Goal: Complete Application Form: Complete application form

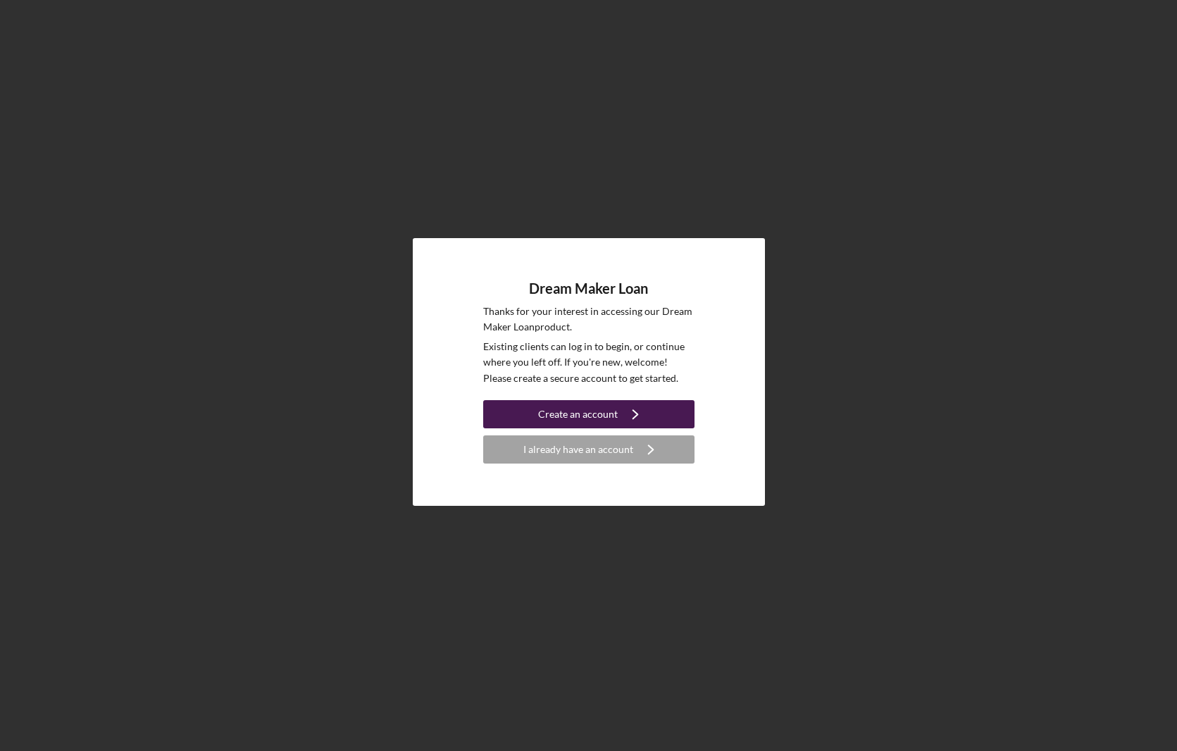
click at [550, 409] on div "Create an account" at bounding box center [578, 414] width 80 height 28
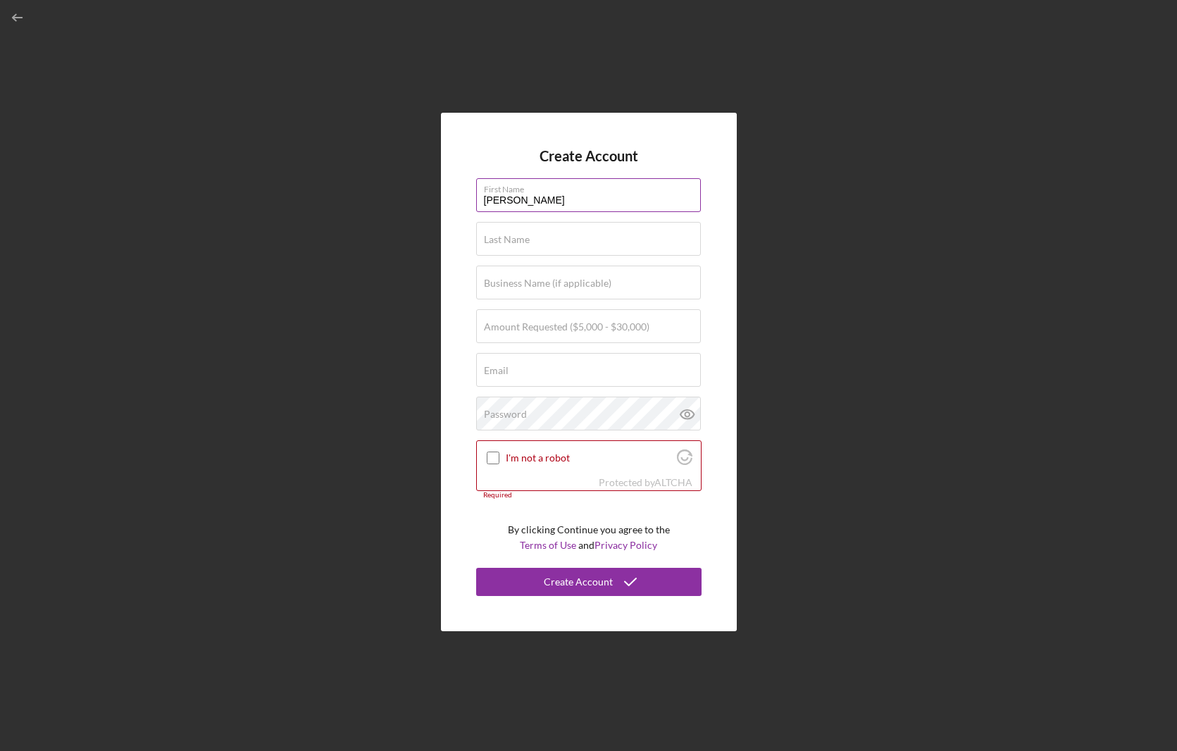
type input "[PERSON_NAME]"
type input "[PERSON_NAME] Recruitment Strategies"
type input "$30,000"
drag, startPoint x: 921, startPoint y: 621, endPoint x: 911, endPoint y: 598, distance: 24.3
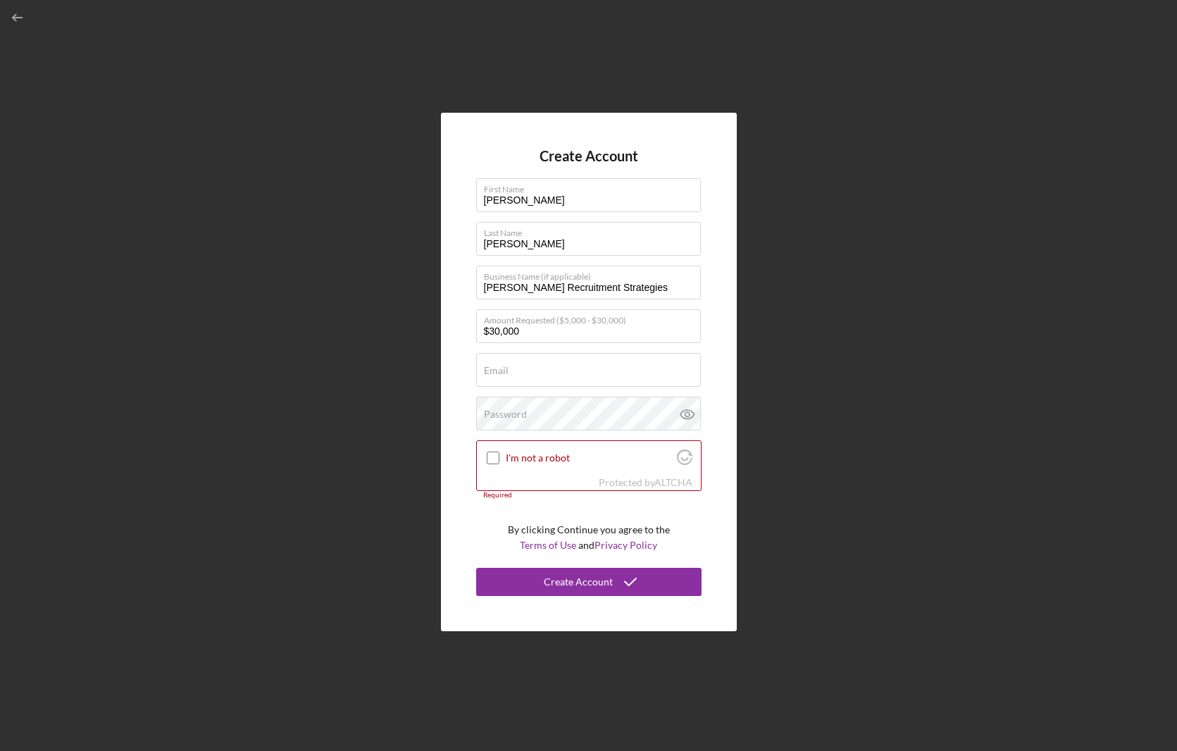
click at [922, 618] on div "Create Account First Name [PERSON_NAME] Last Name [PERSON_NAME] Business Name (…" at bounding box center [588, 372] width 1163 height 744
type input "[EMAIL_ADDRESS][DOMAIN_NAME]"
click at [451, 361] on div "Create Account First Name [PERSON_NAME] Last Name [PERSON_NAME] Business Name (…" at bounding box center [589, 372] width 296 height 518
click at [627, 377] on input "[EMAIL_ADDRESS][DOMAIN_NAME]" at bounding box center [588, 370] width 225 height 34
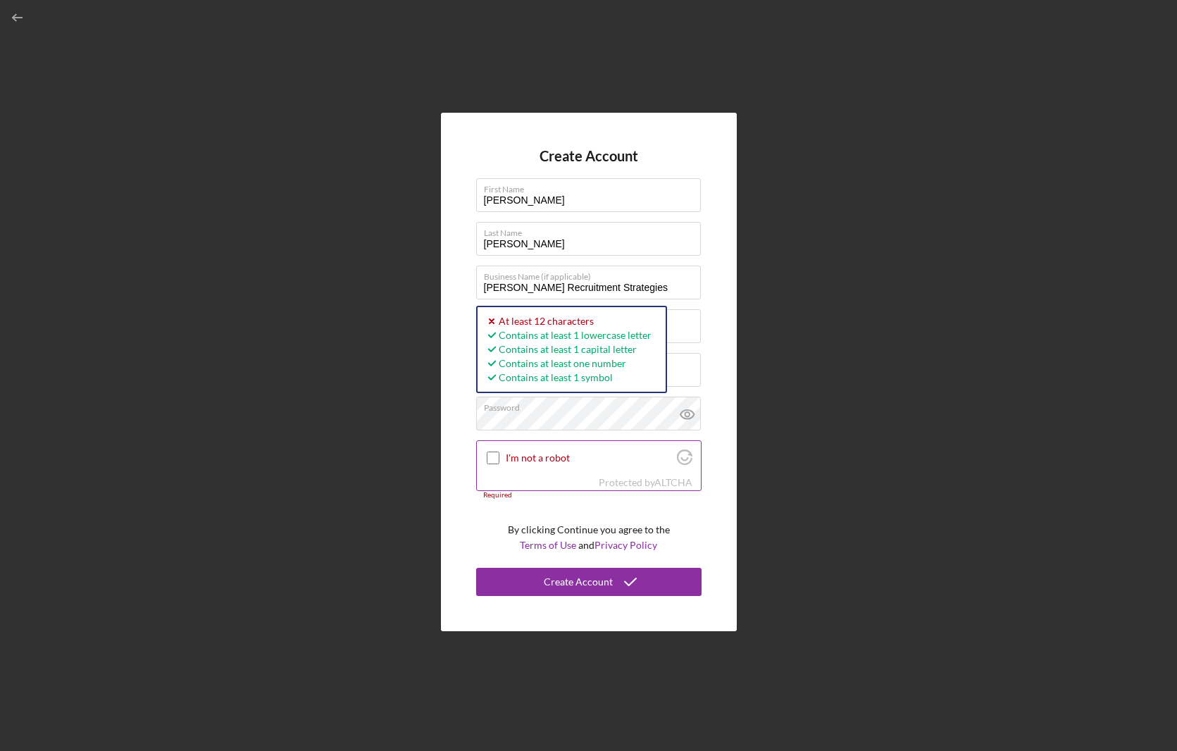
click at [487, 456] on input "I'm not a robot" at bounding box center [493, 457] width 13 height 13
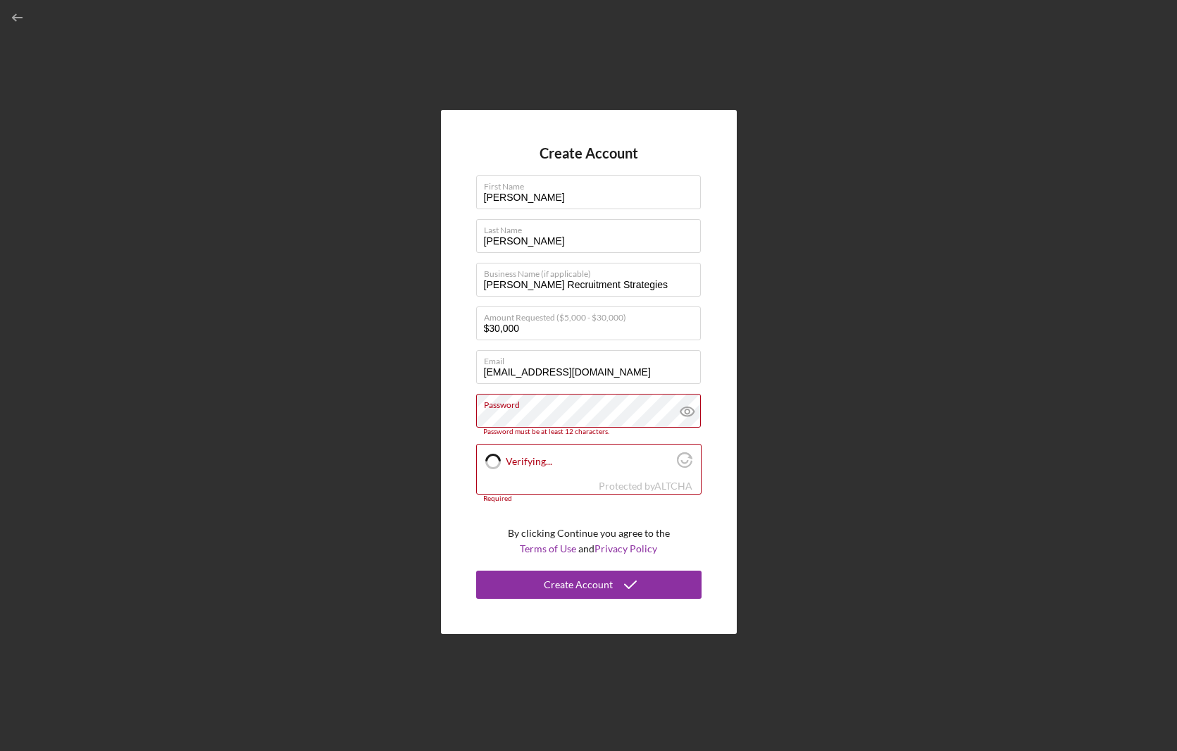
checkbox input "true"
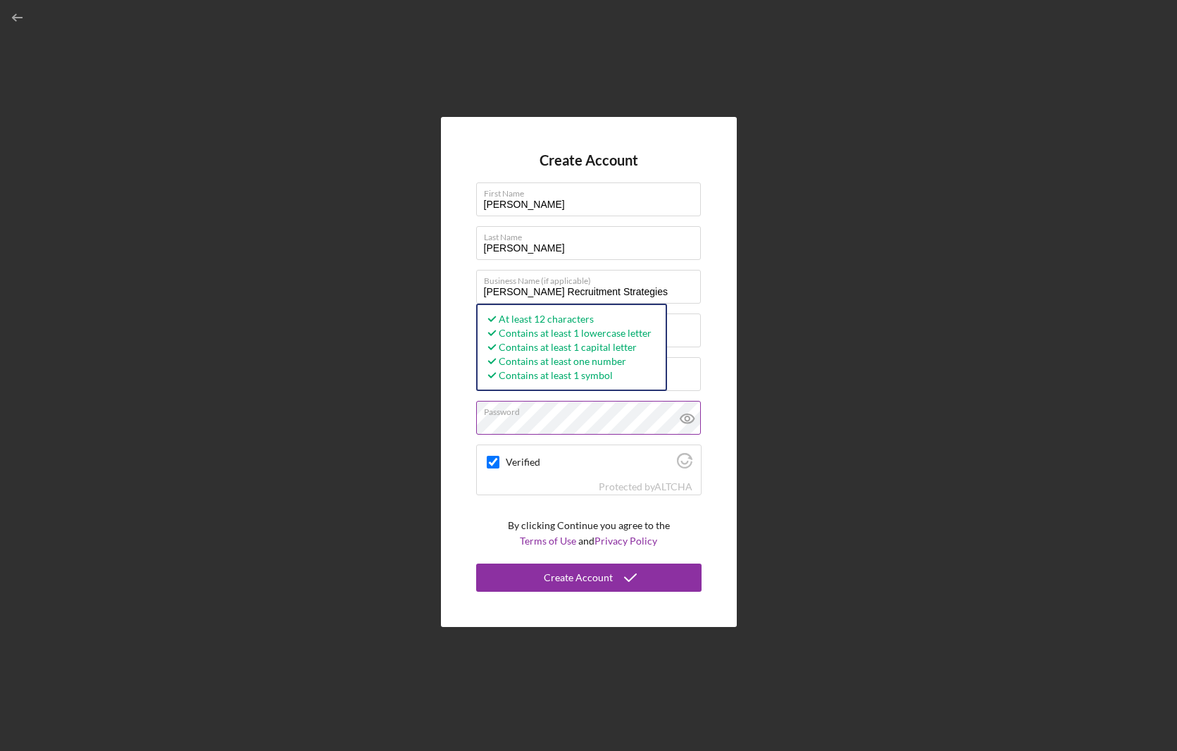
click at [685, 419] on icon at bounding box center [687, 418] width 4 height 4
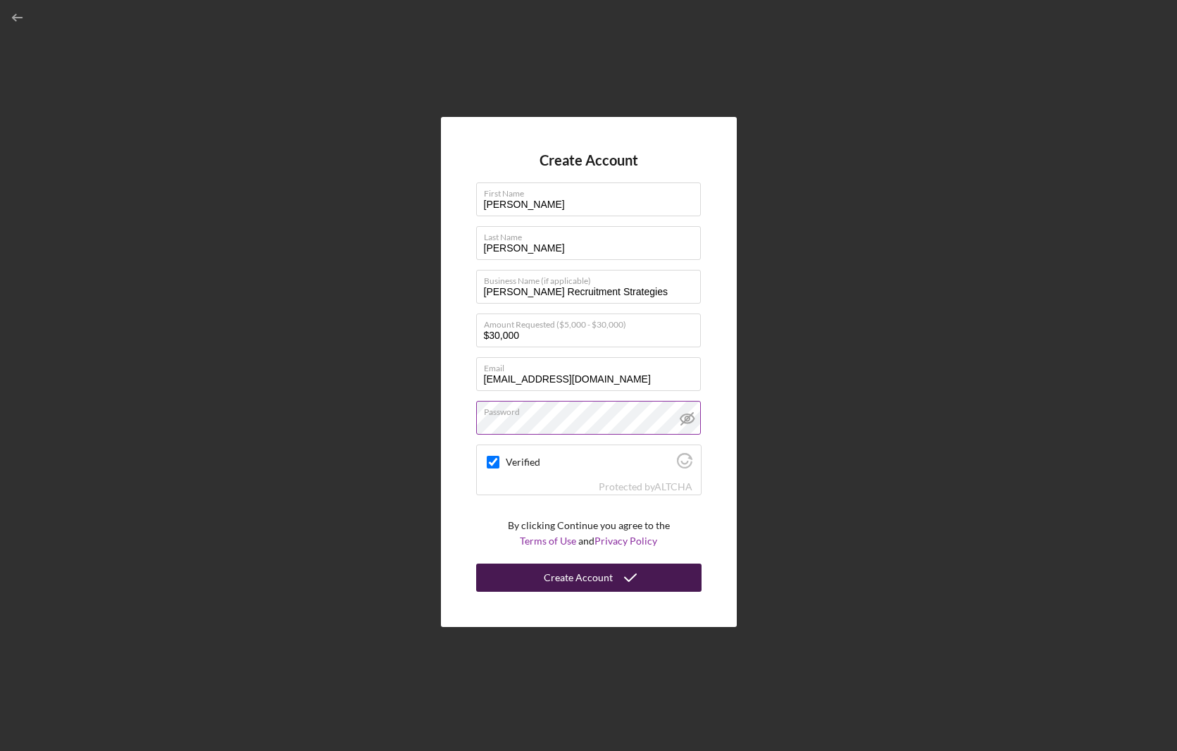
click at [542, 580] on button "Create Account" at bounding box center [588, 577] width 225 height 28
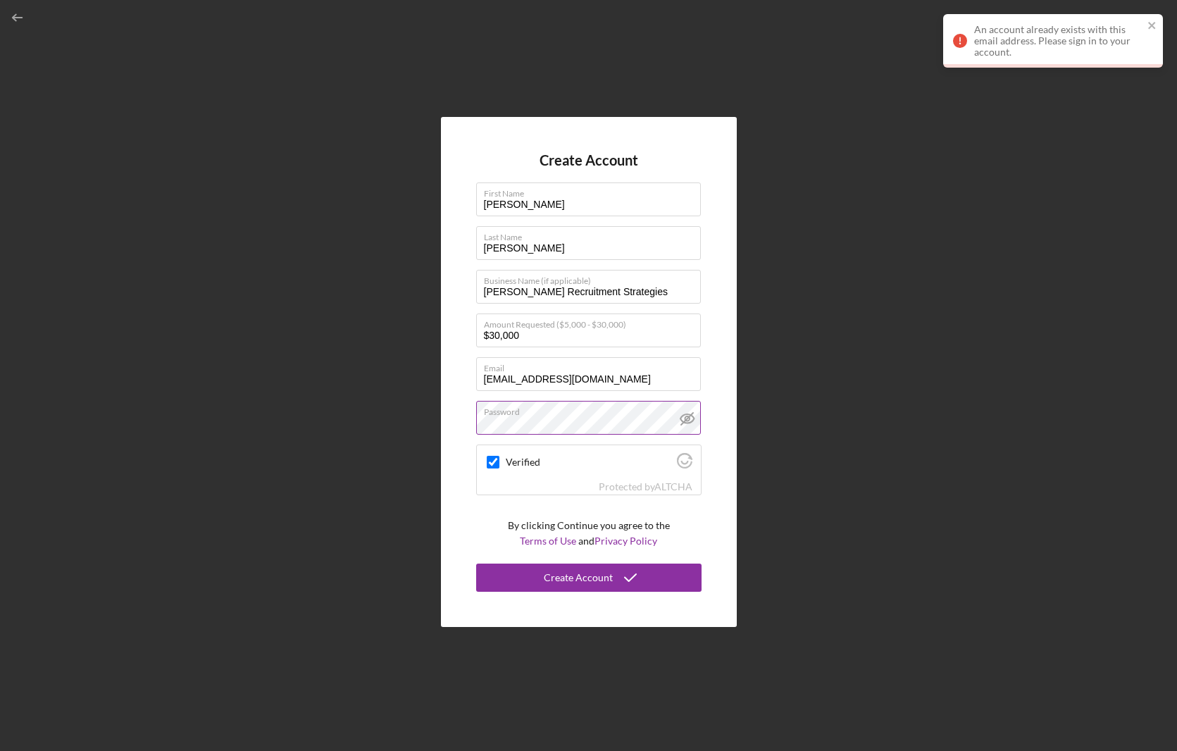
click at [1008, 51] on div "An account already exists with this email address. Please sign in to your accou…" at bounding box center [1058, 41] width 169 height 34
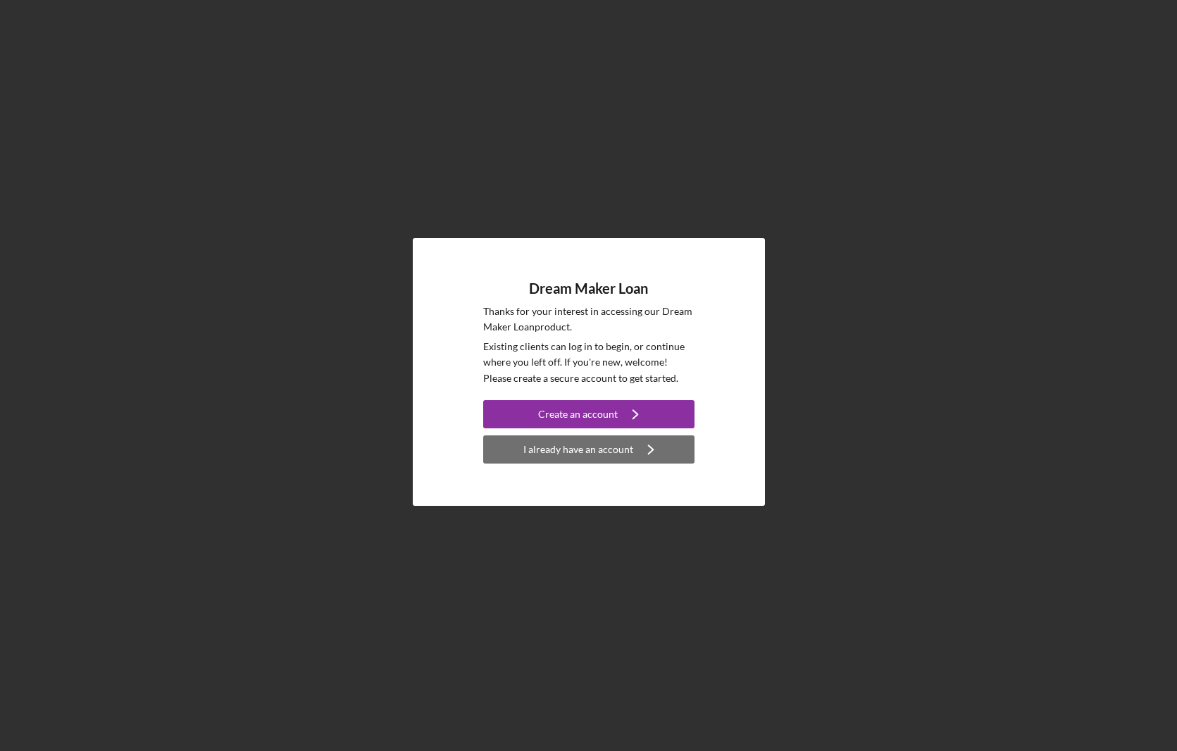
click at [604, 457] on div "I already have an account" at bounding box center [578, 449] width 110 height 28
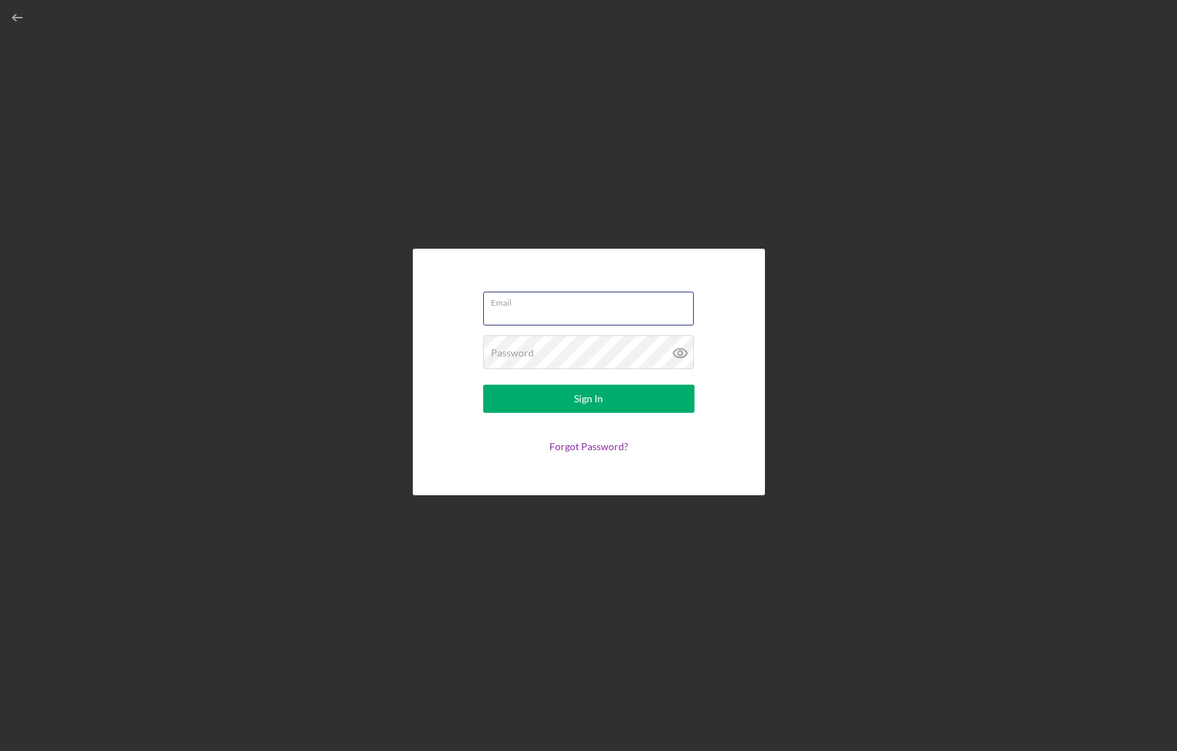
type input "[EMAIL_ADDRESS][DOMAIN_NAME]"
click at [588, 399] on button "Sign In" at bounding box center [588, 399] width 211 height 28
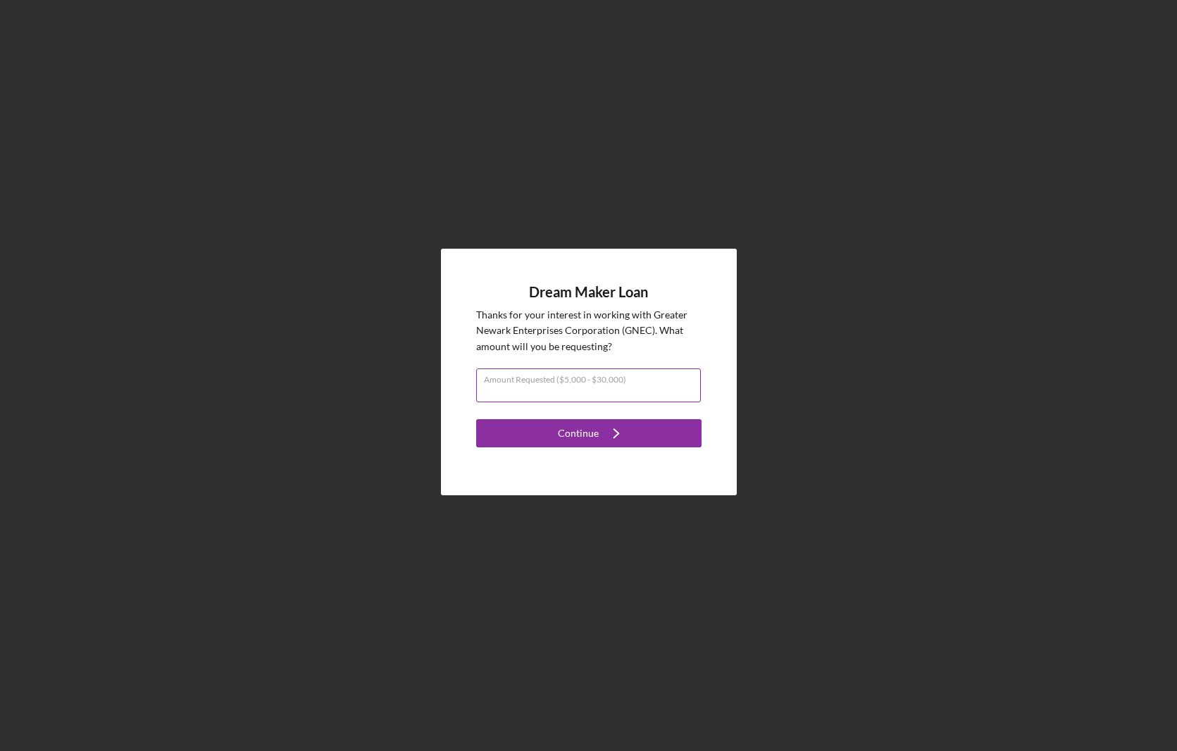
click at [520, 392] on input "Amount Requested ($5,000 - $30,000)" at bounding box center [588, 385] width 225 height 34
type input "$30,000"
click at [573, 428] on div "Continue" at bounding box center [578, 433] width 41 height 28
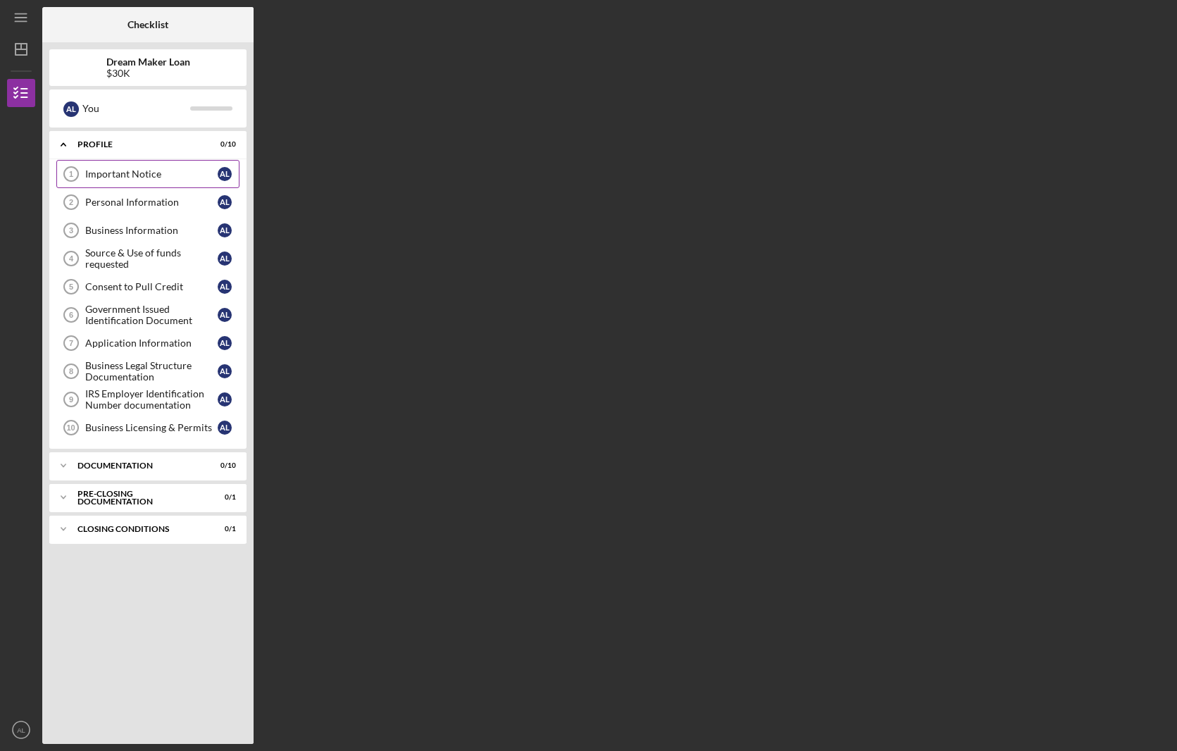
click at [170, 175] on div "Important Notice" at bounding box center [151, 173] width 132 height 11
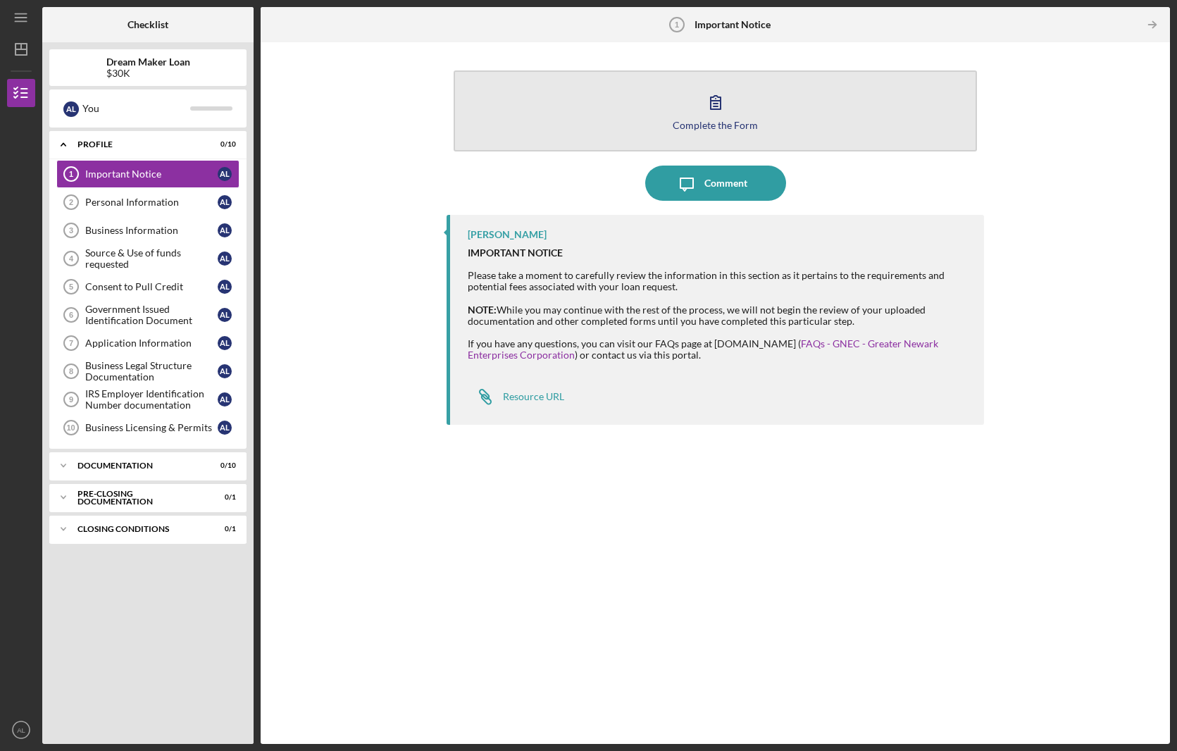
click at [703, 98] on icon "button" at bounding box center [715, 102] width 35 height 35
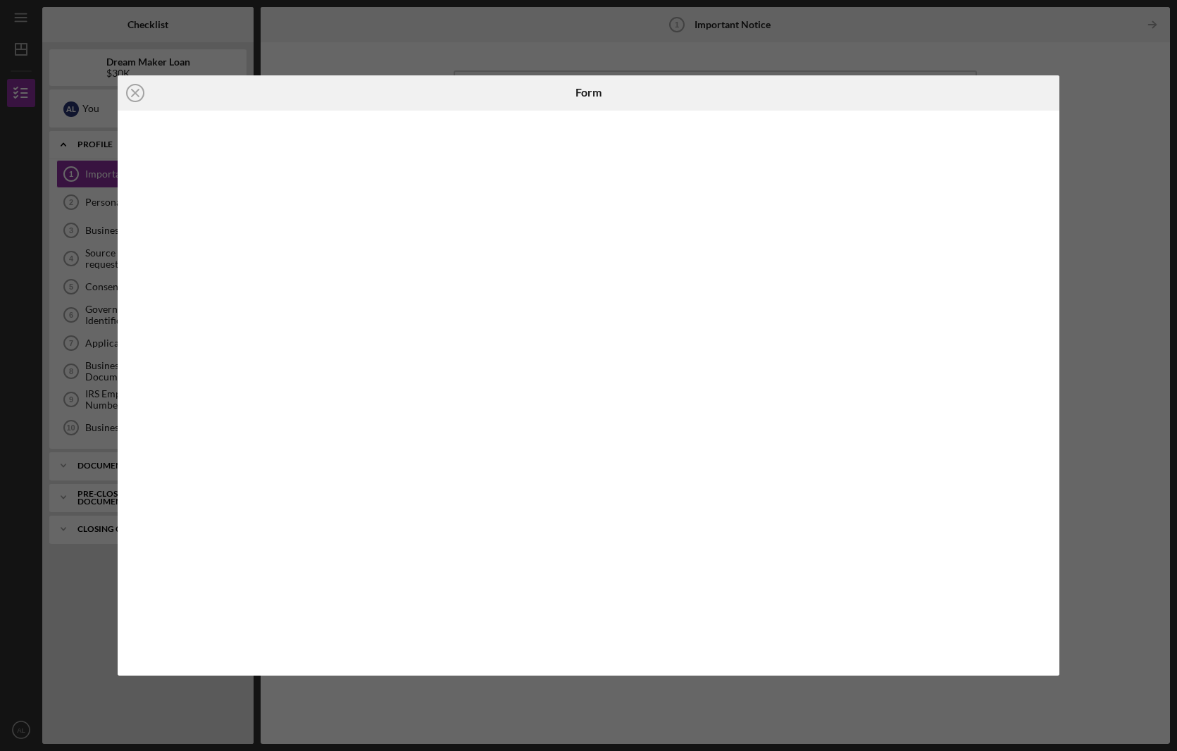
click at [141, 92] on icon "Icon/Close" at bounding box center [135, 92] width 35 height 35
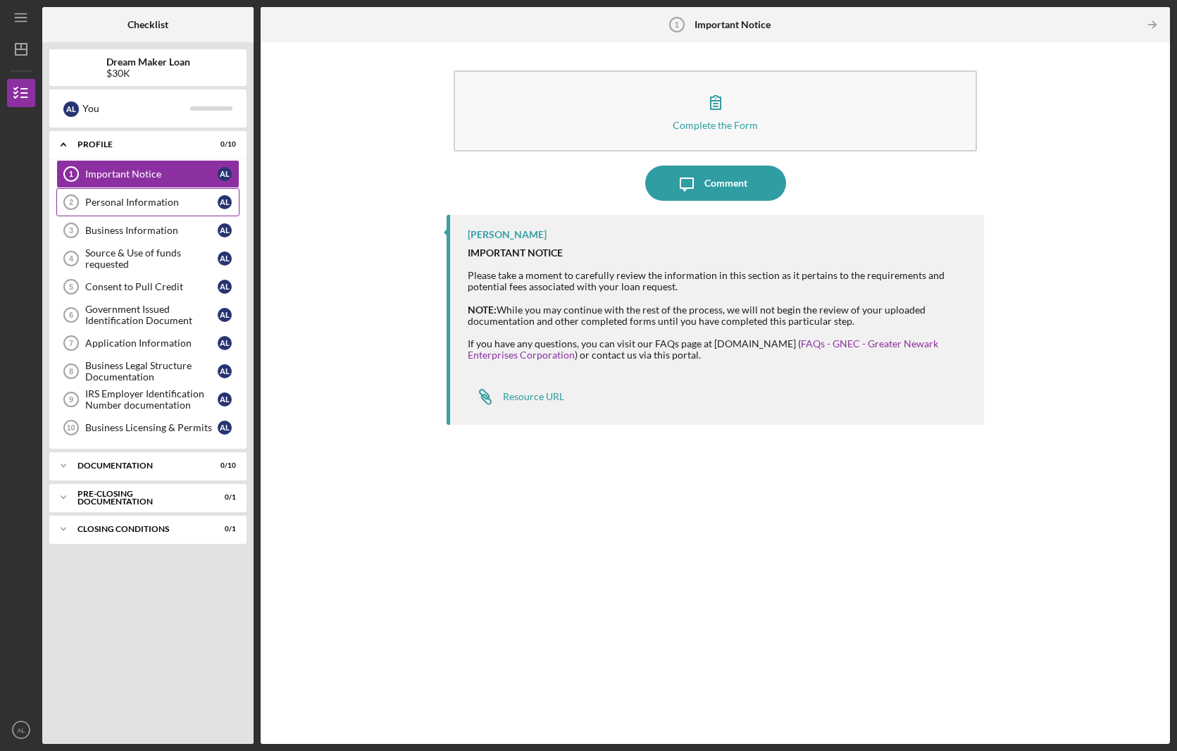
click at [170, 203] on div "Personal Information" at bounding box center [151, 202] width 132 height 11
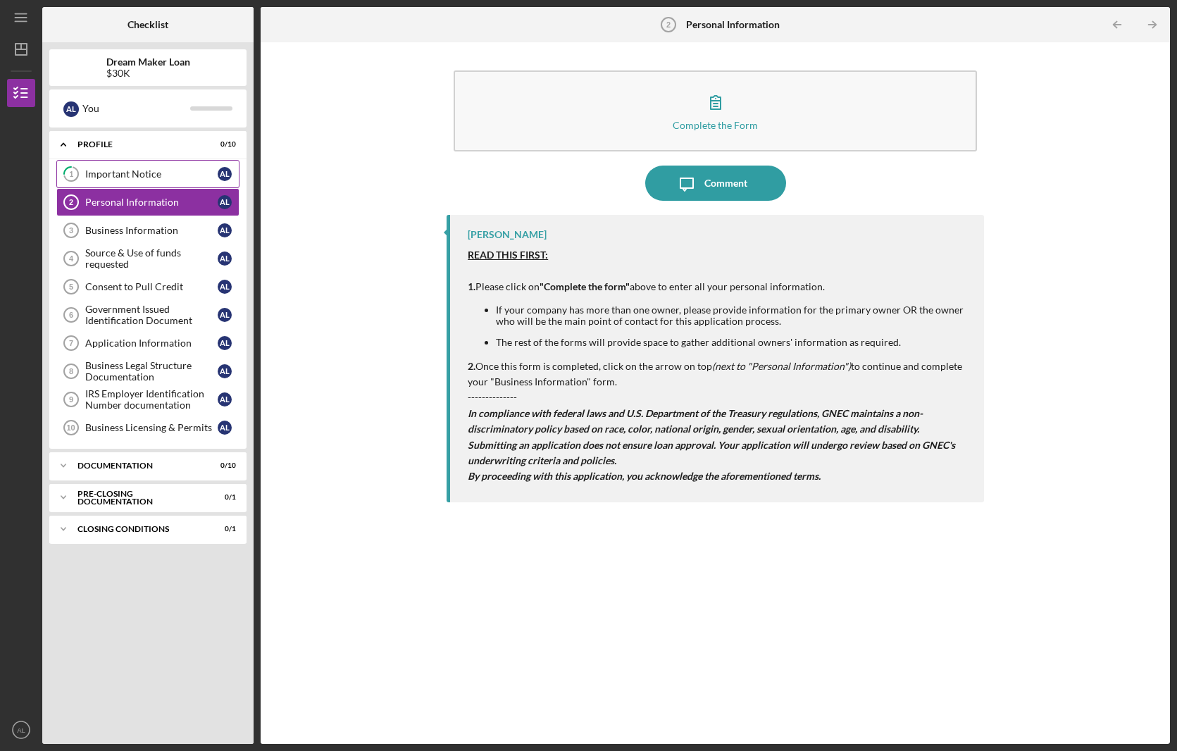
click at [172, 170] on div "Important Notice" at bounding box center [151, 173] width 132 height 11
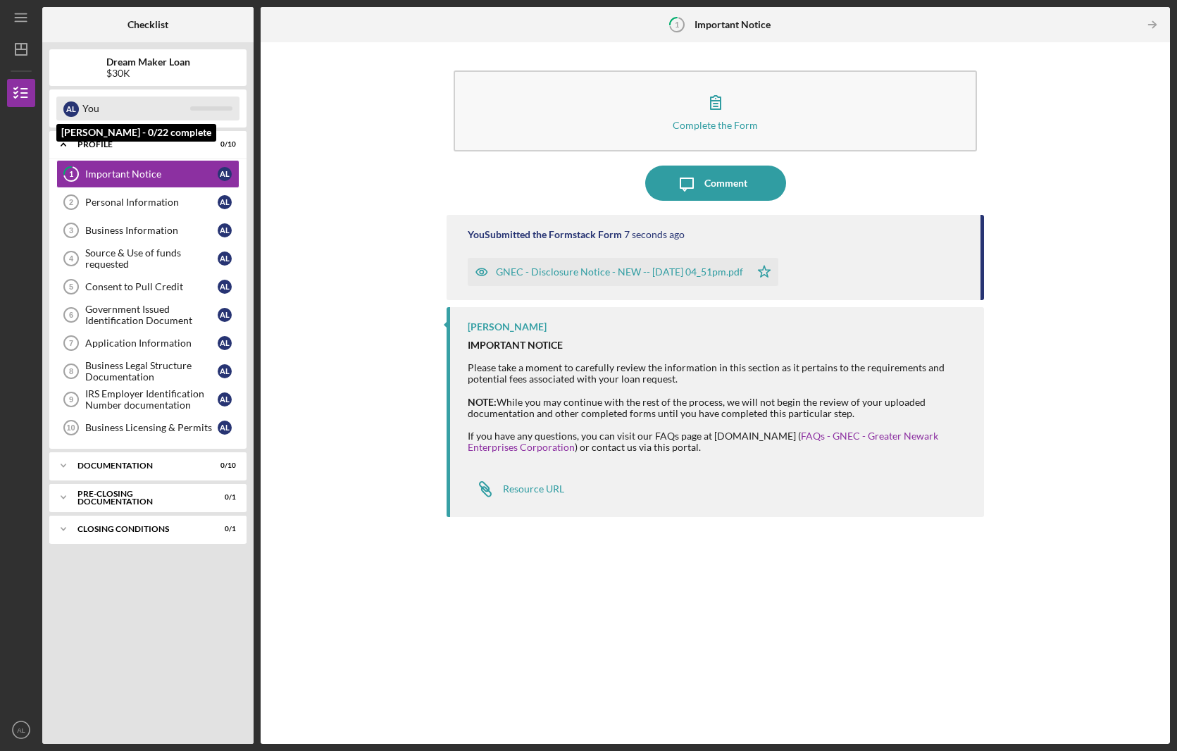
click at [88, 104] on div "You" at bounding box center [136, 108] width 108 height 24
click at [199, 143] on div "Profile" at bounding box center [152, 144] width 151 height 8
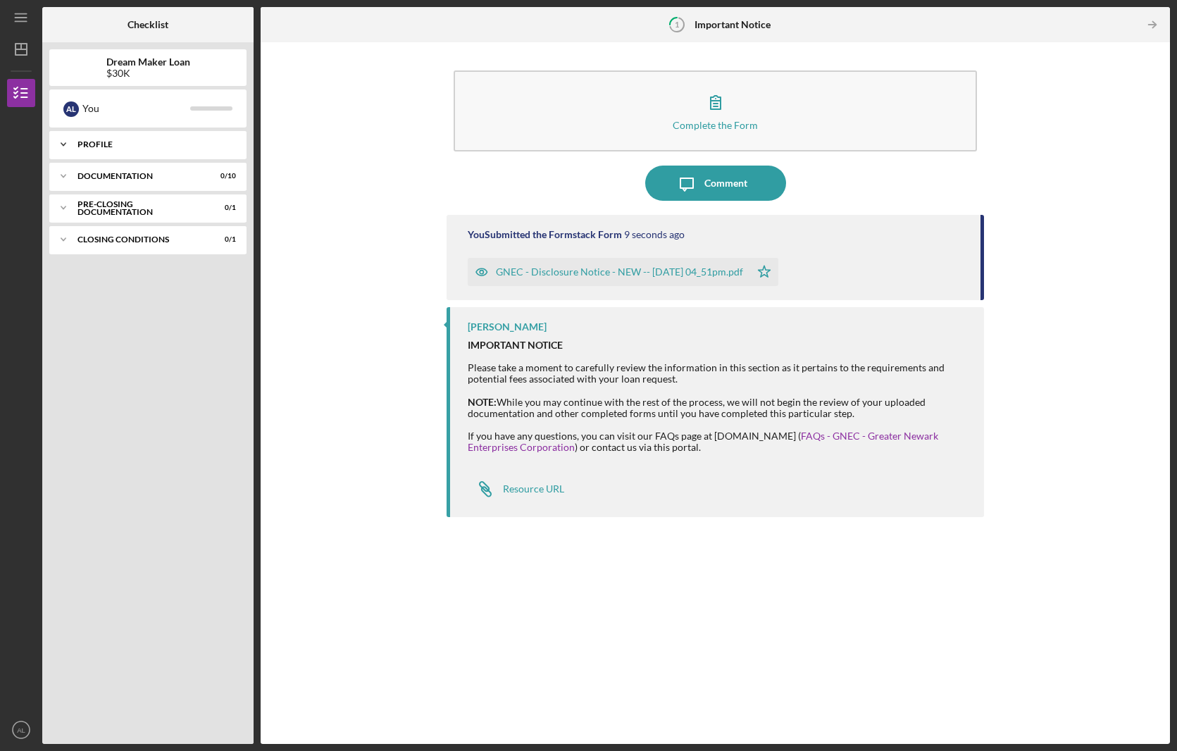
click at [199, 143] on div "Profile" at bounding box center [152, 144] width 151 height 8
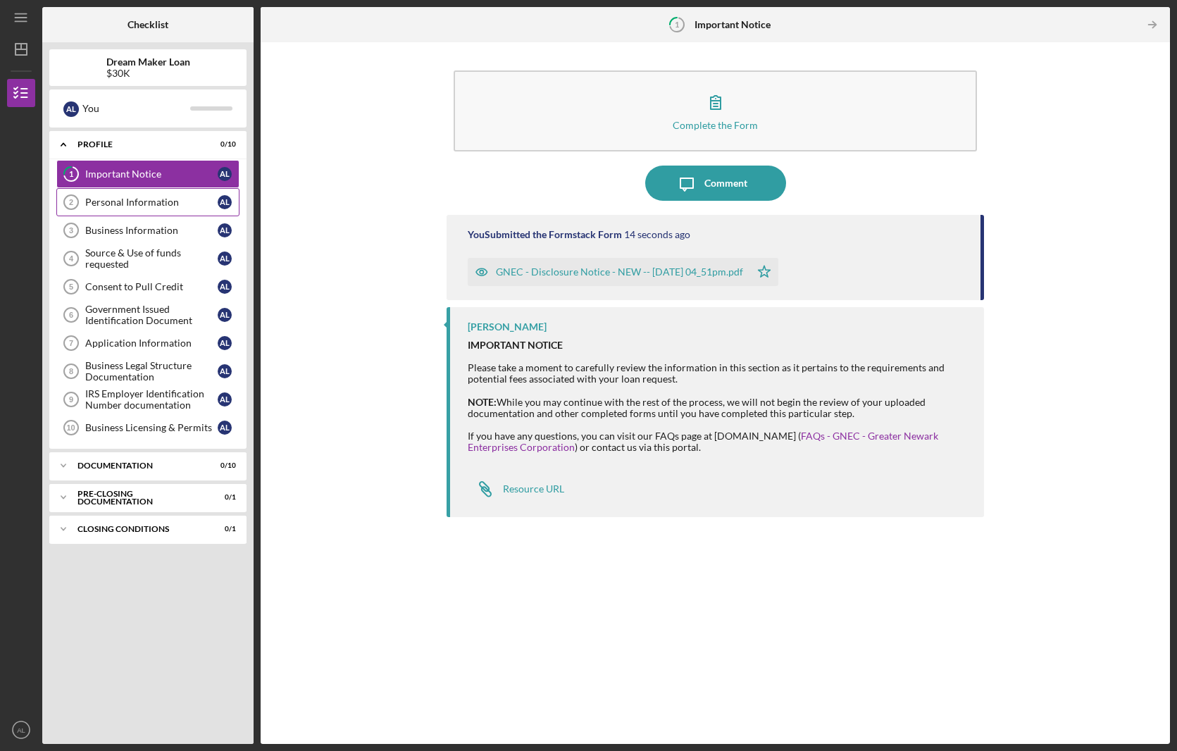
click at [185, 211] on link "Personal Information 2 Personal Information A L" at bounding box center [147, 202] width 183 height 28
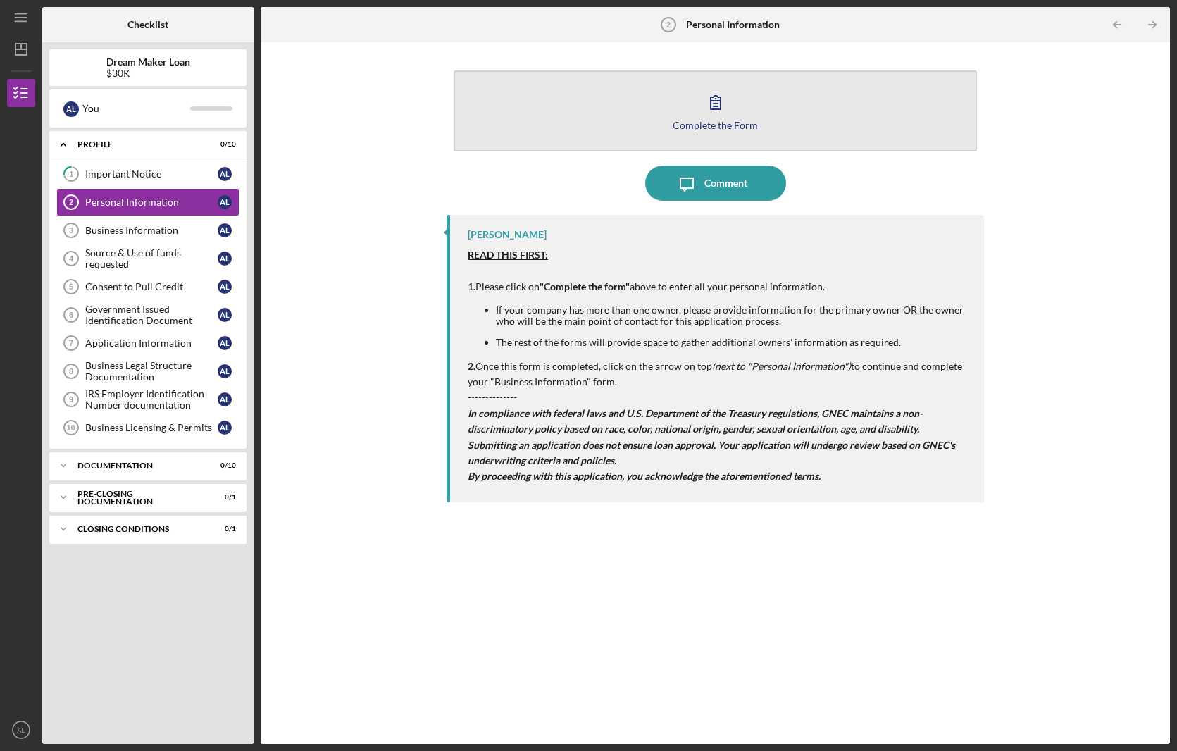
click at [692, 95] on button "Complete the Form Form" at bounding box center [715, 110] width 523 height 81
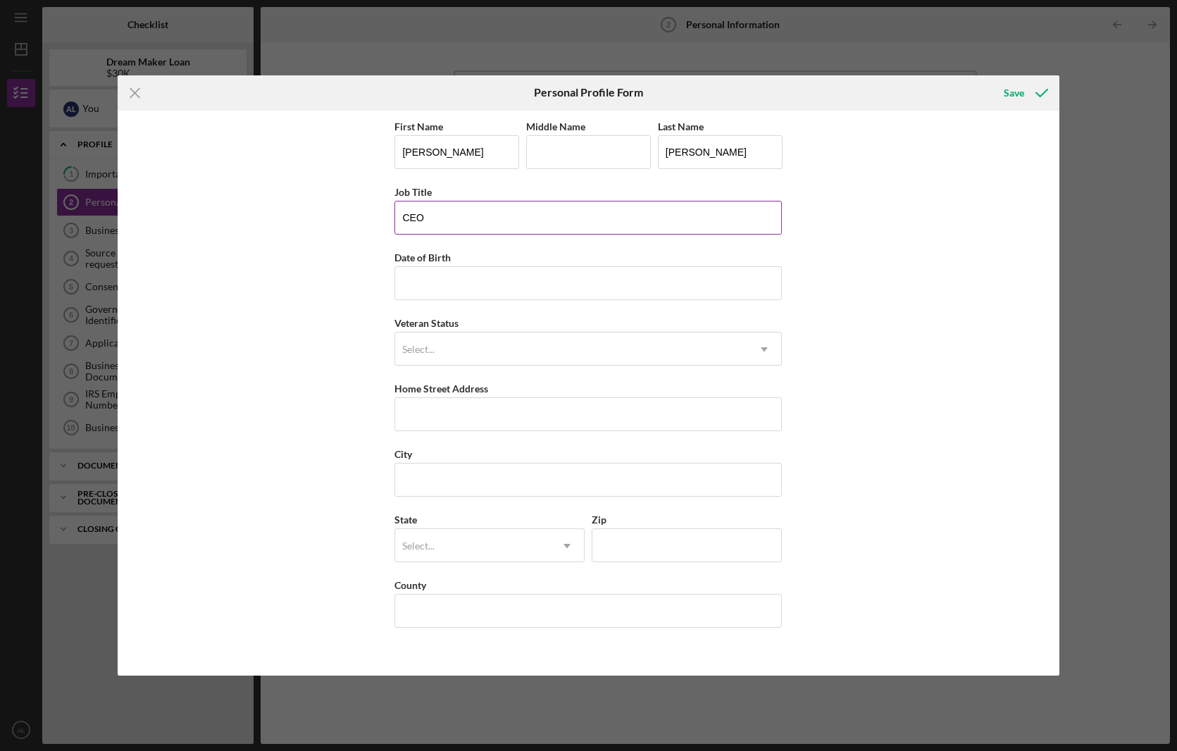
type input "CEO"
type input "[DATE]"
click at [500, 350] on div "Select..." at bounding box center [571, 349] width 352 height 32
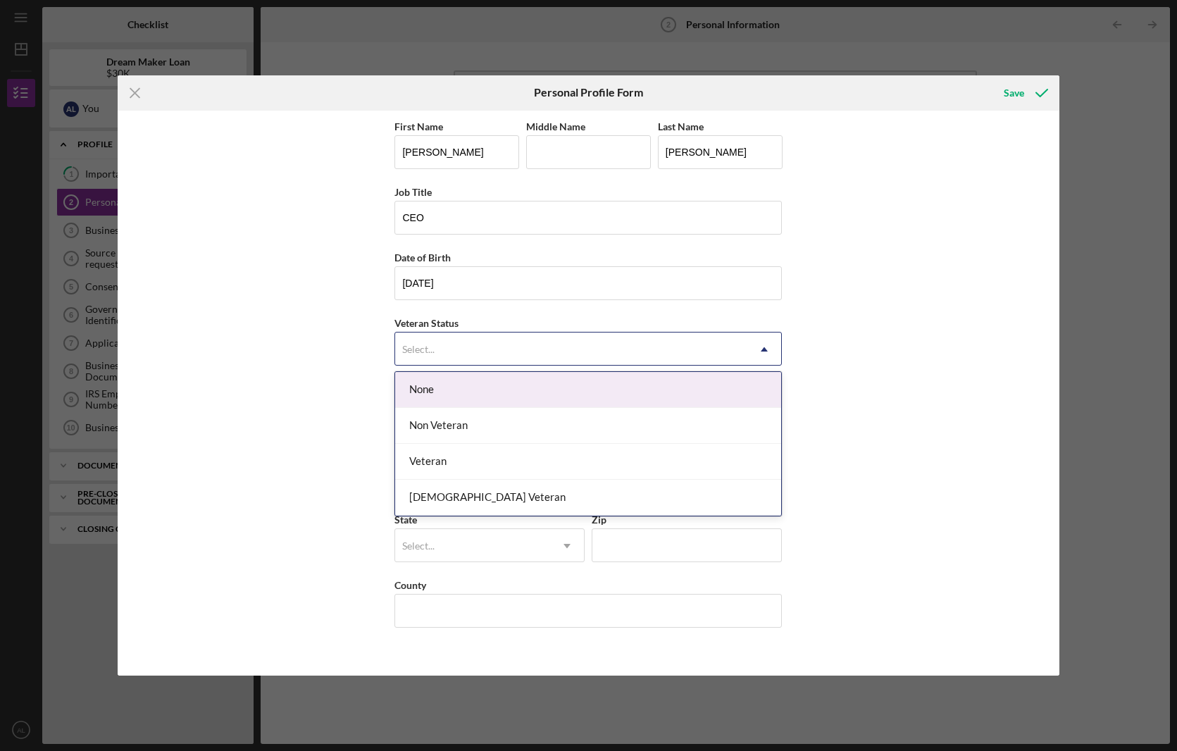
click at [496, 396] on div "None" at bounding box center [588, 390] width 386 height 36
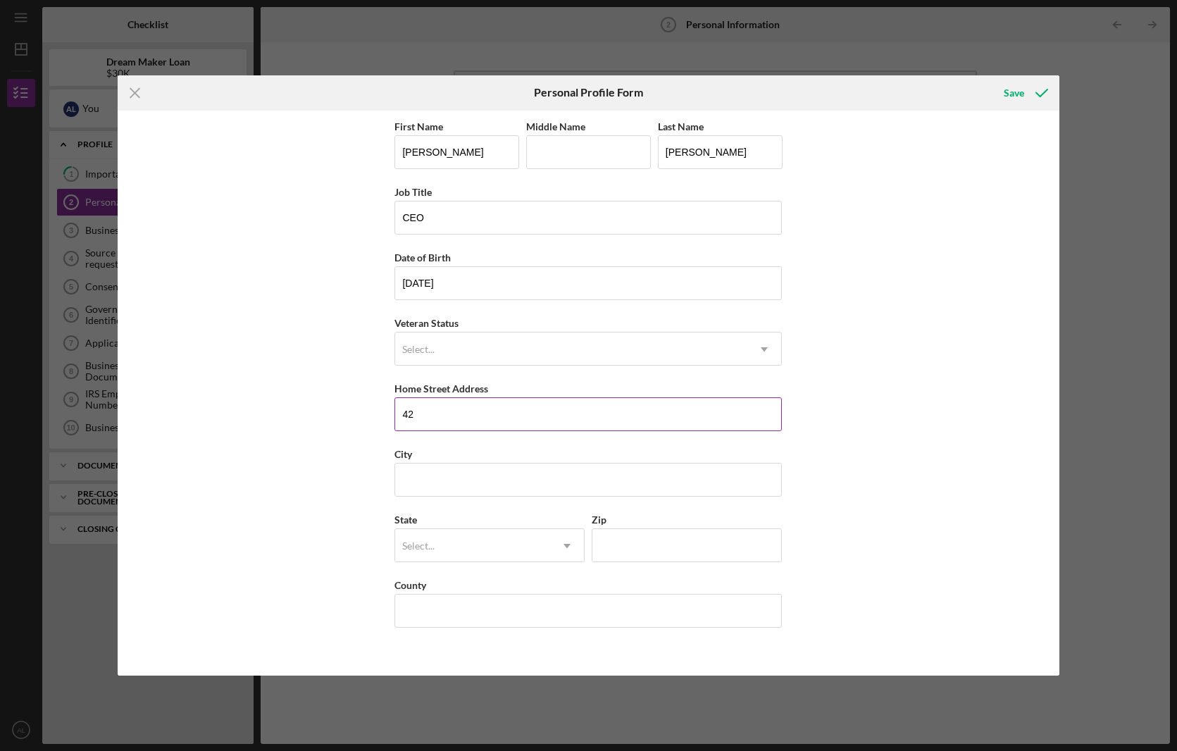
type input "4"
drag, startPoint x: 472, startPoint y: 413, endPoint x: 361, endPoint y: 421, distance: 111.6
click at [361, 421] on div "First Name [PERSON_NAME] Middle Name Last Name [PERSON_NAME] Title CEO Date of …" at bounding box center [589, 394] width 942 height 566
type input "9"
type input "[STREET_ADDRESS]"
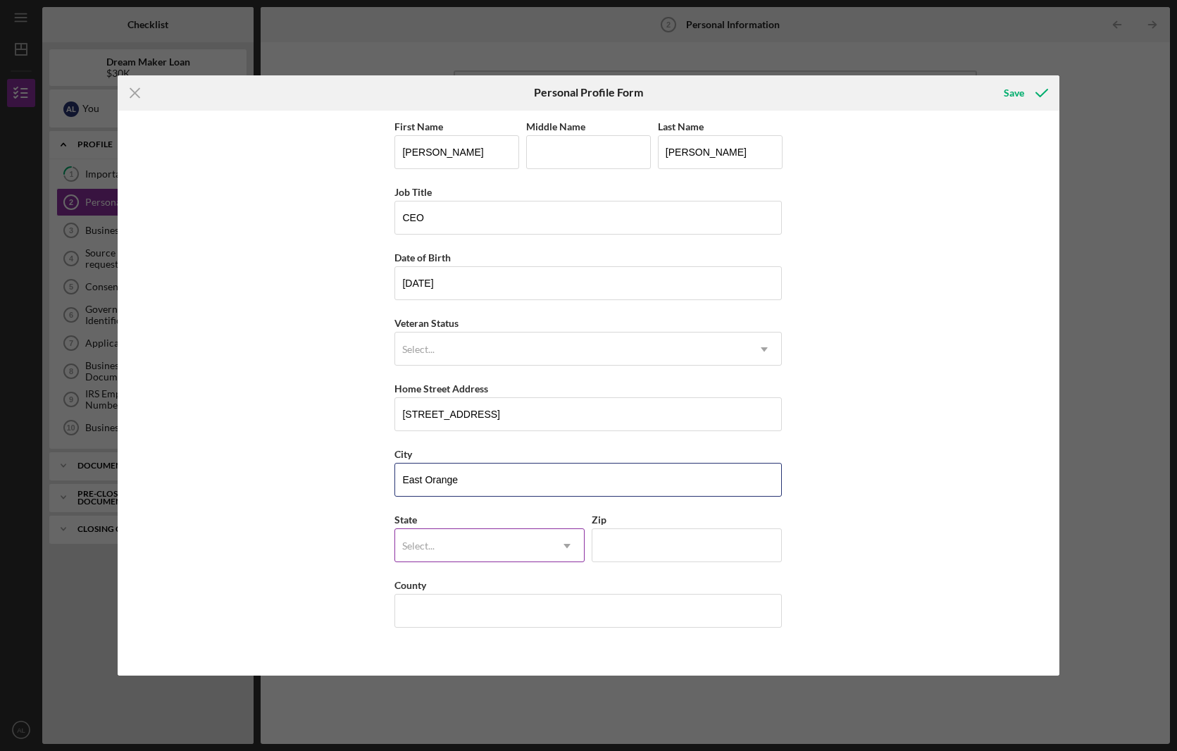
type input "East Orange"
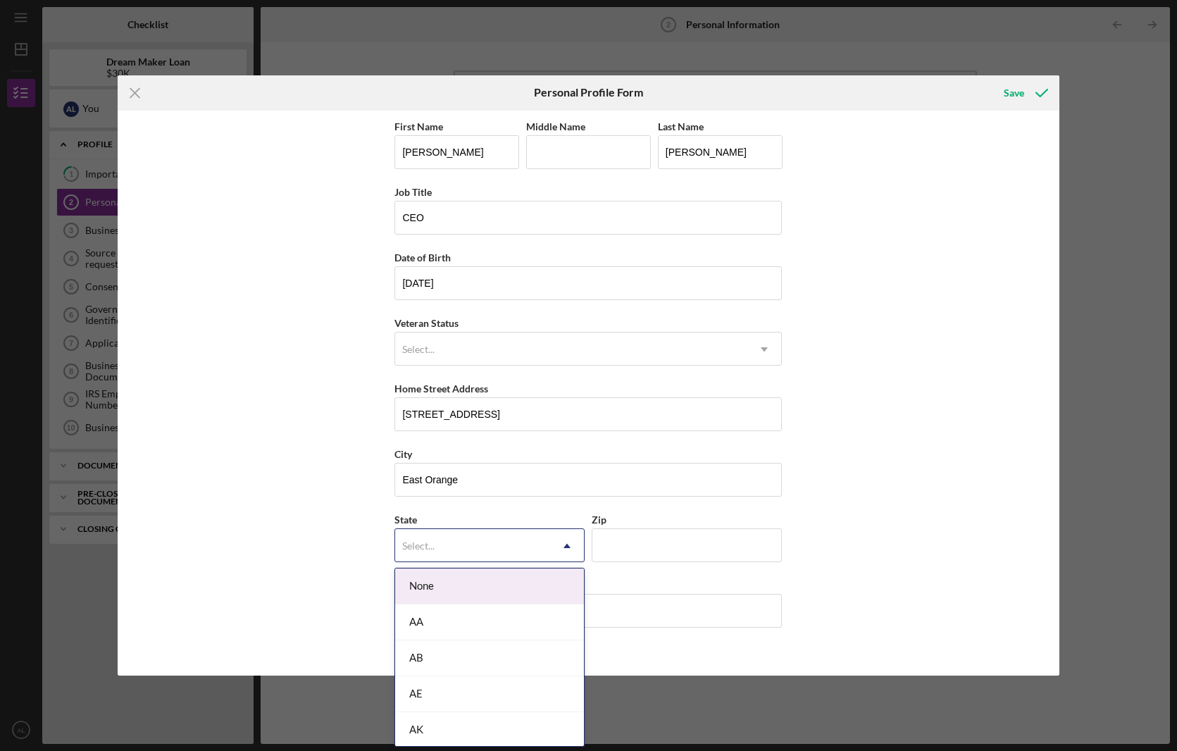
click at [492, 532] on div "Select..." at bounding box center [472, 546] width 155 height 32
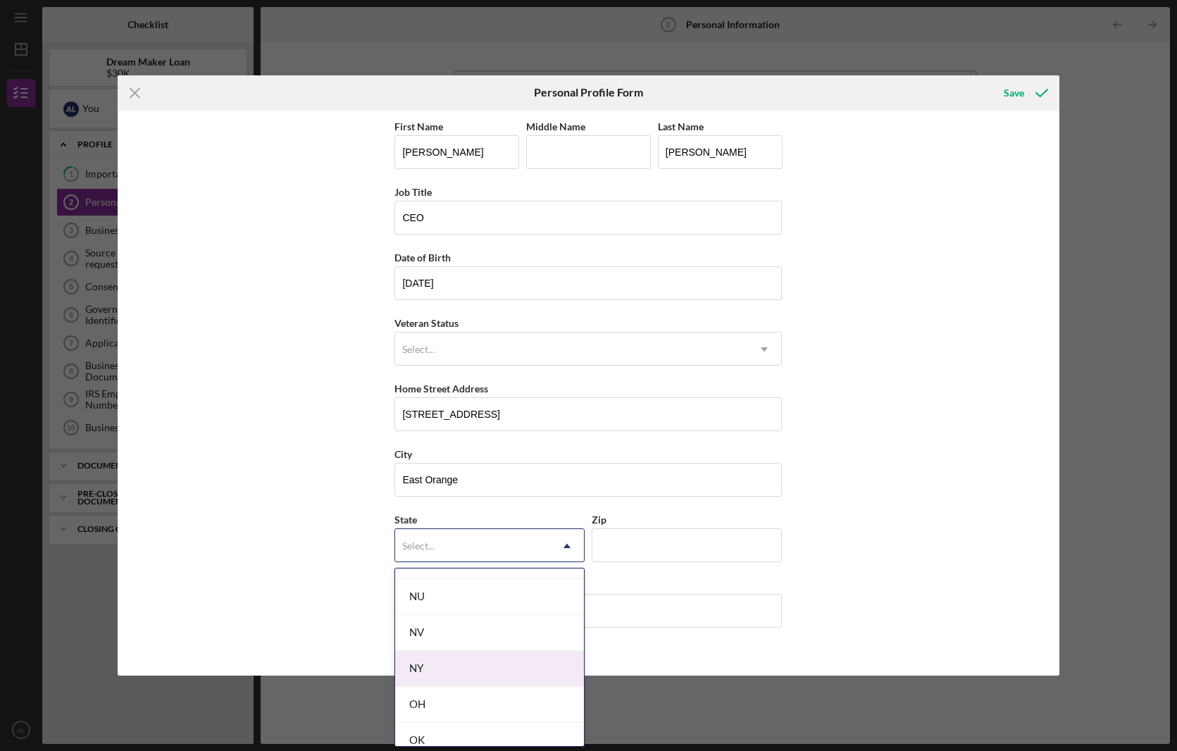
click at [503, 660] on div "NY" at bounding box center [489, 669] width 189 height 36
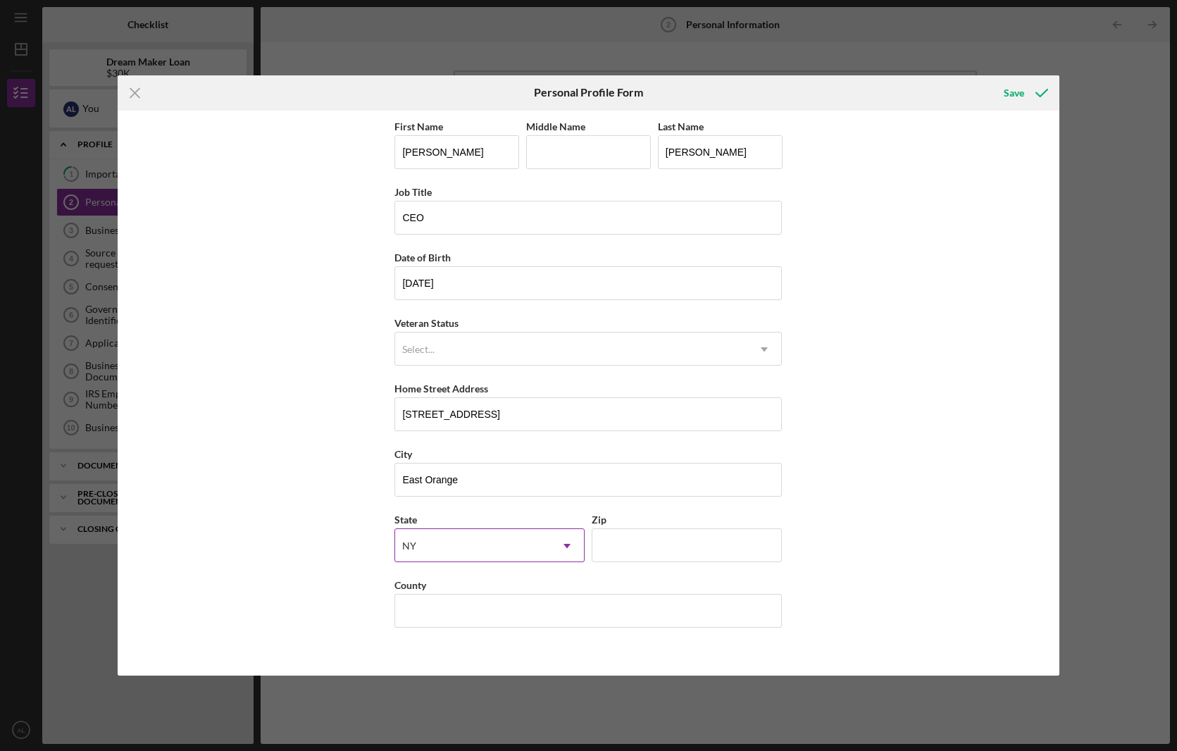
click at [478, 540] on div "NY" at bounding box center [472, 546] width 155 height 32
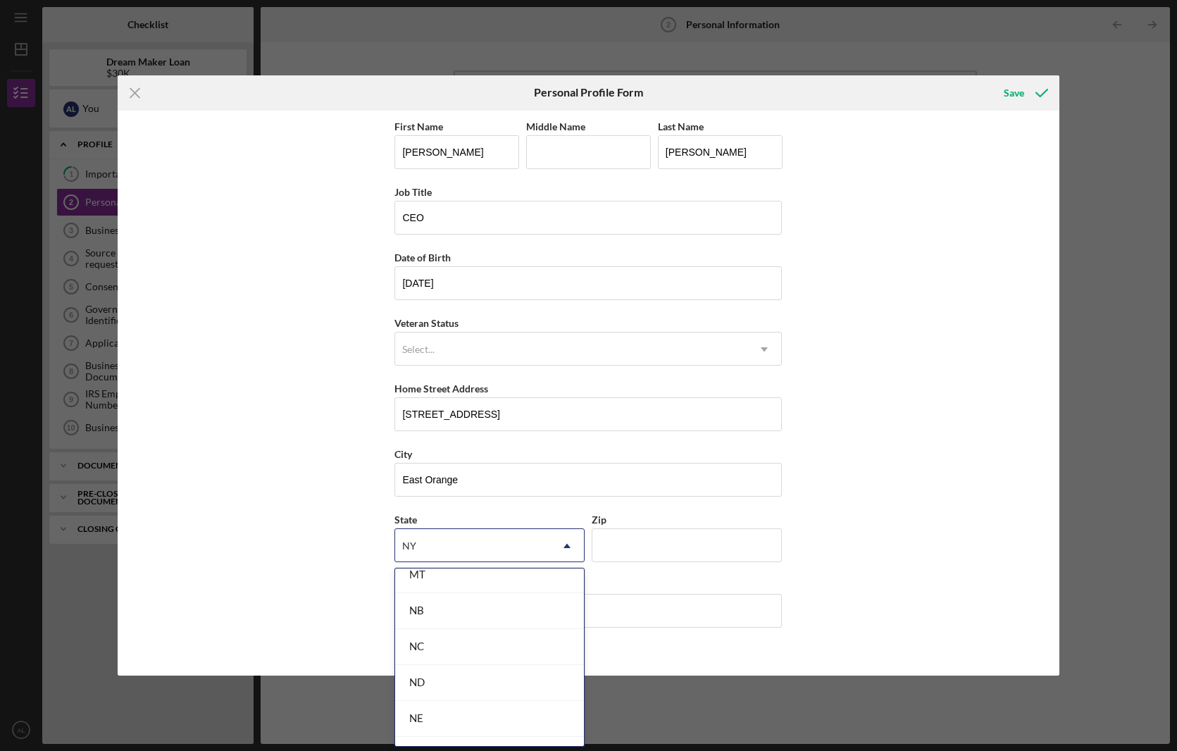
scroll to position [1456, 0]
click at [518, 706] on div "NJ" at bounding box center [489, 711] width 189 height 36
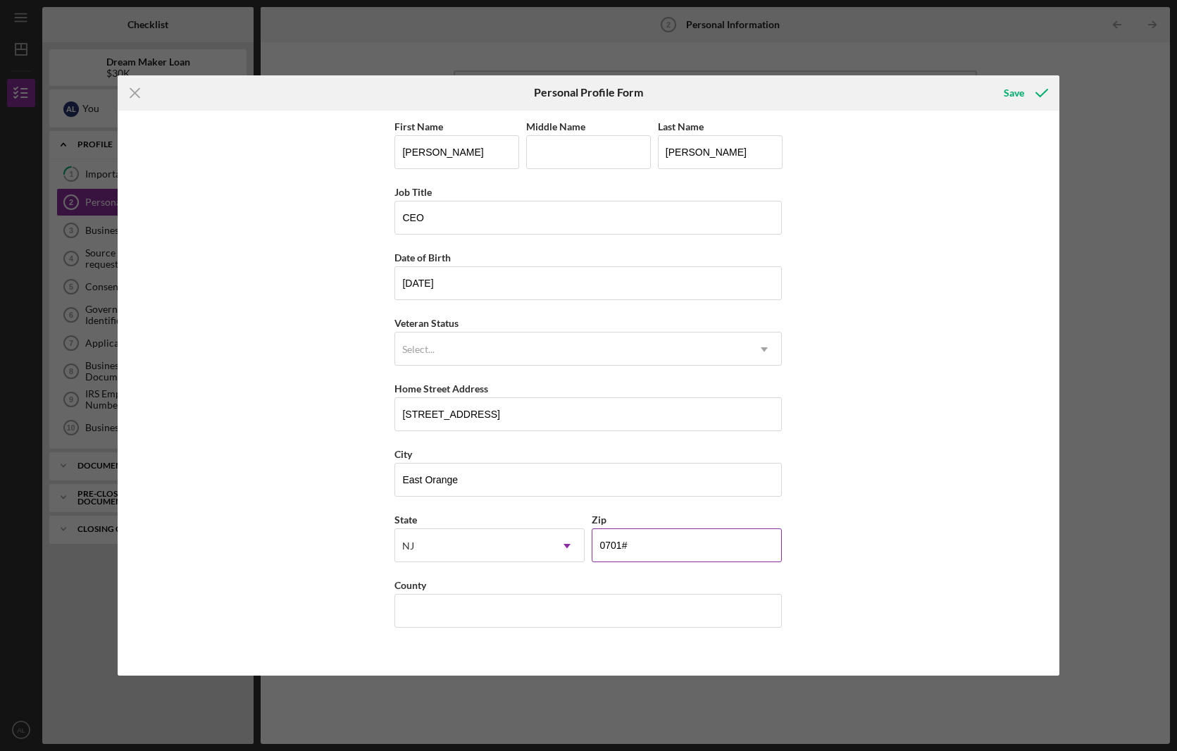
type input "07018"
type input "essed"
click at [1021, 89] on div "Save" at bounding box center [1014, 93] width 20 height 28
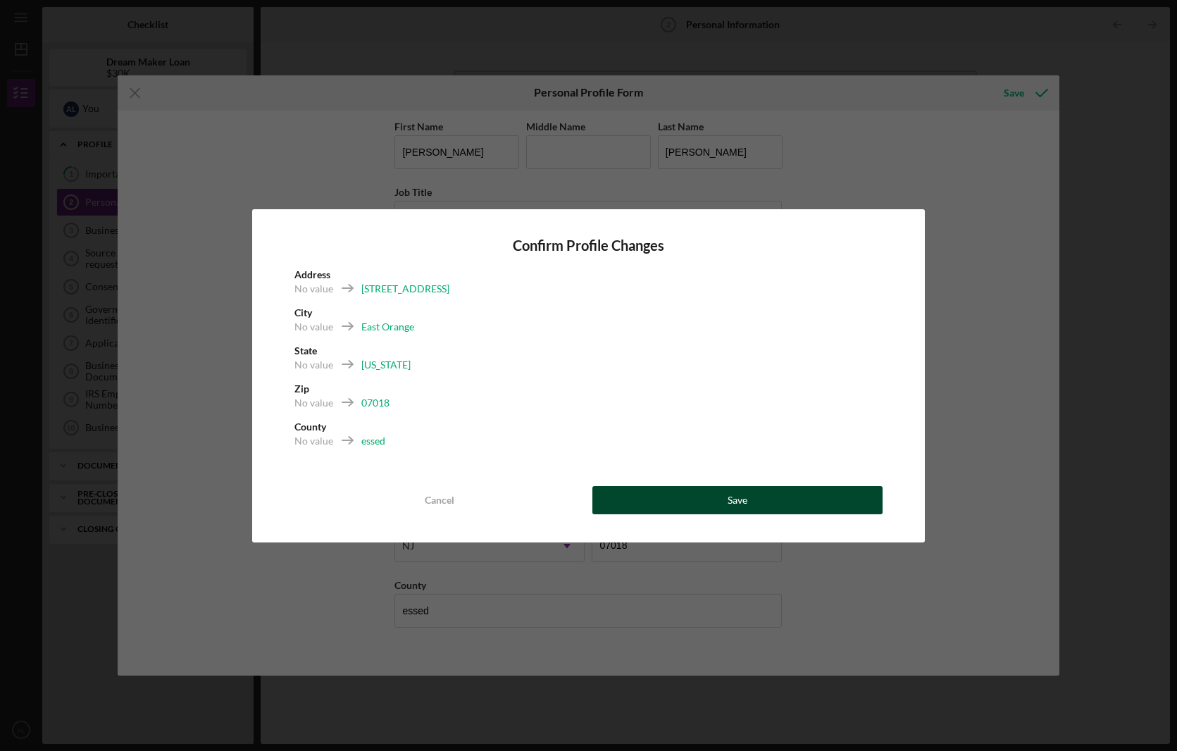
click at [752, 499] on button "Save" at bounding box center [737, 500] width 291 height 28
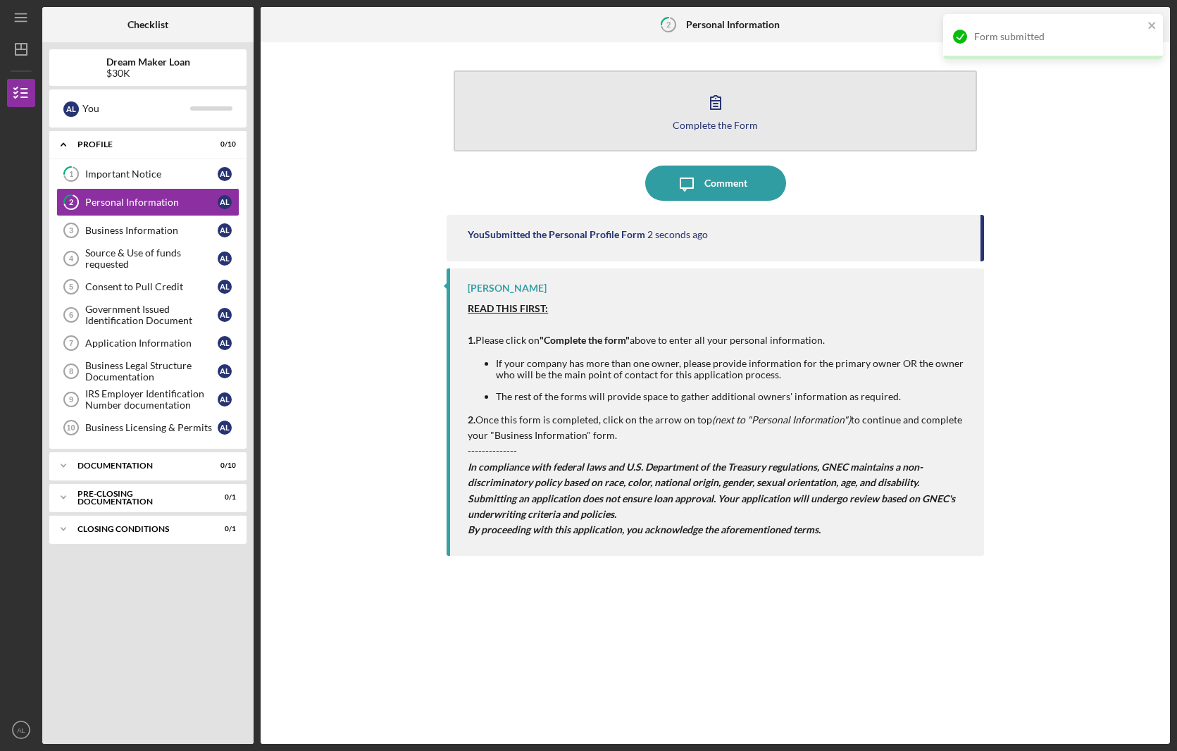
click at [662, 102] on button "Complete the Form Form" at bounding box center [715, 110] width 523 height 81
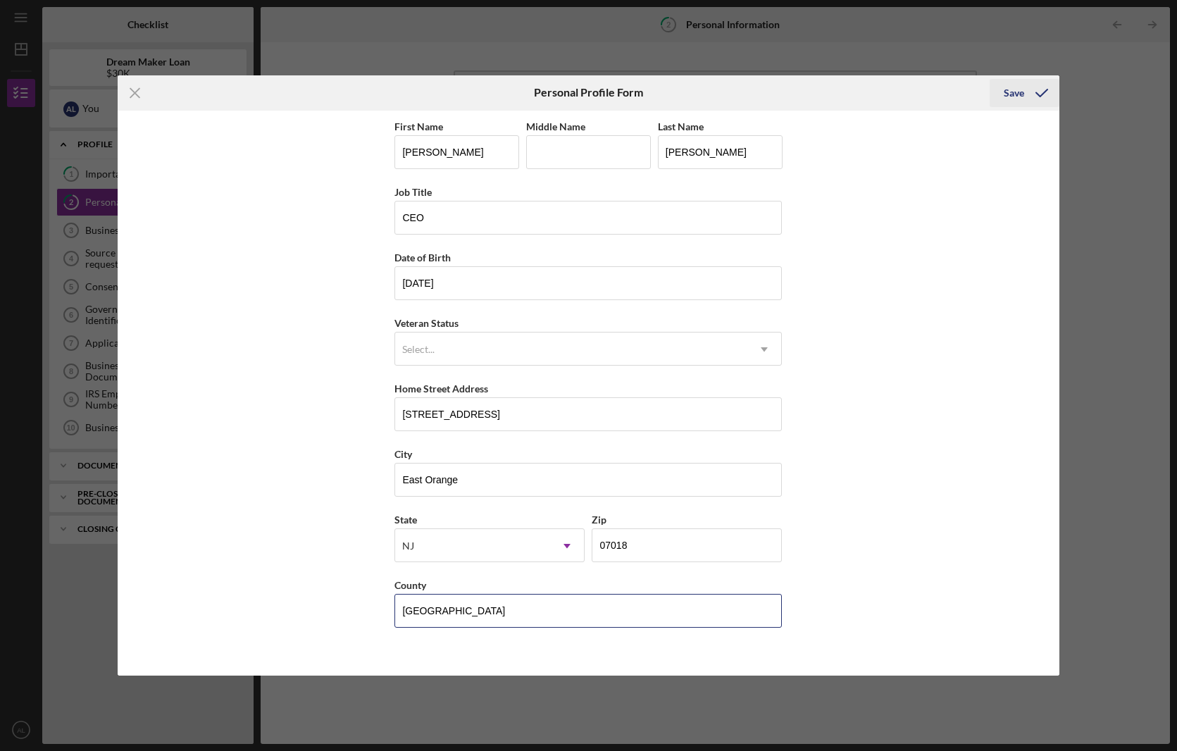
type input "[GEOGRAPHIC_DATA]"
click at [1026, 94] on icon "submit" at bounding box center [1041, 92] width 35 height 35
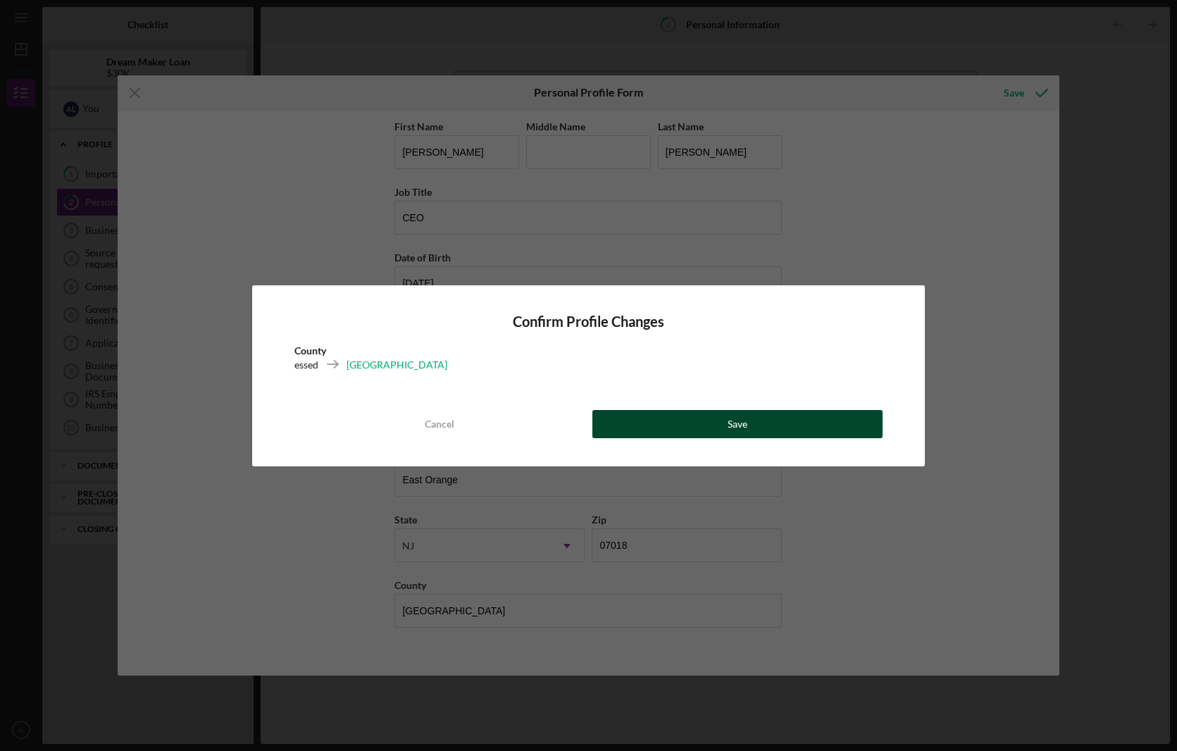
click at [740, 419] on div "Save" at bounding box center [738, 424] width 20 height 28
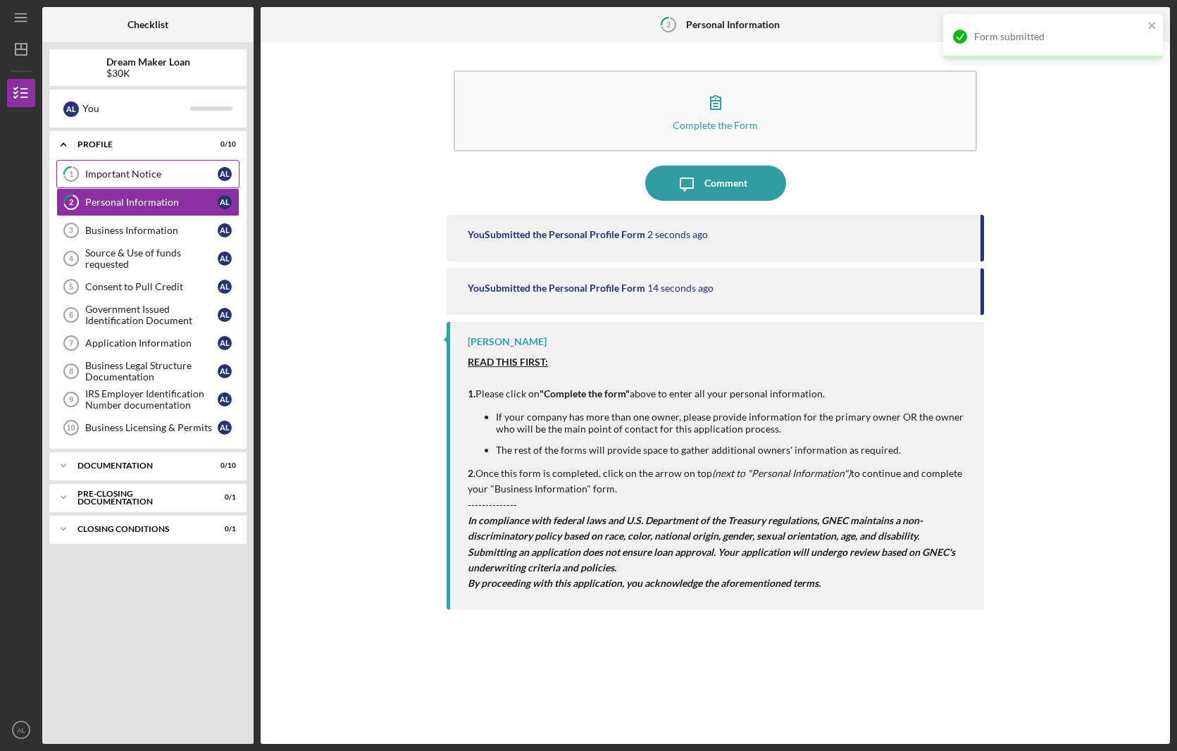
click at [120, 172] on div "Important Notice" at bounding box center [151, 173] width 132 height 11
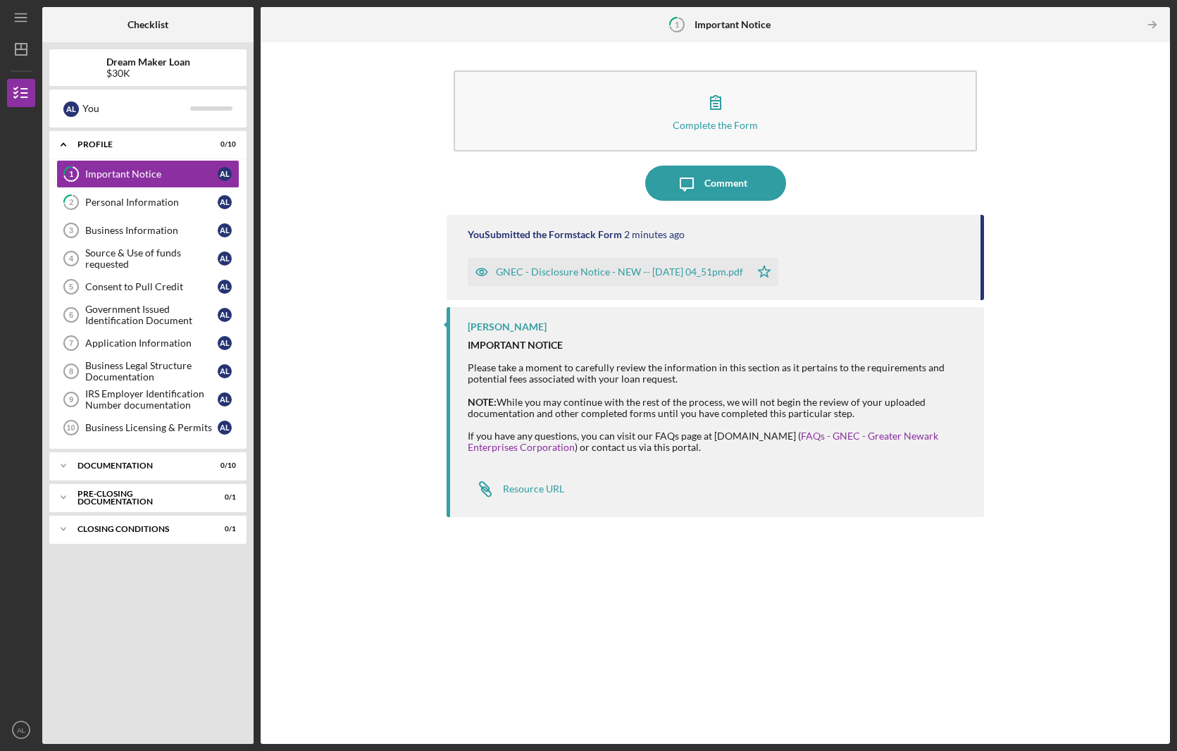
click at [708, 271] on div "GNEC - Disclosure Notice - NEW -- [DATE] 04_51pm.pdf" at bounding box center [619, 271] width 247 height 11
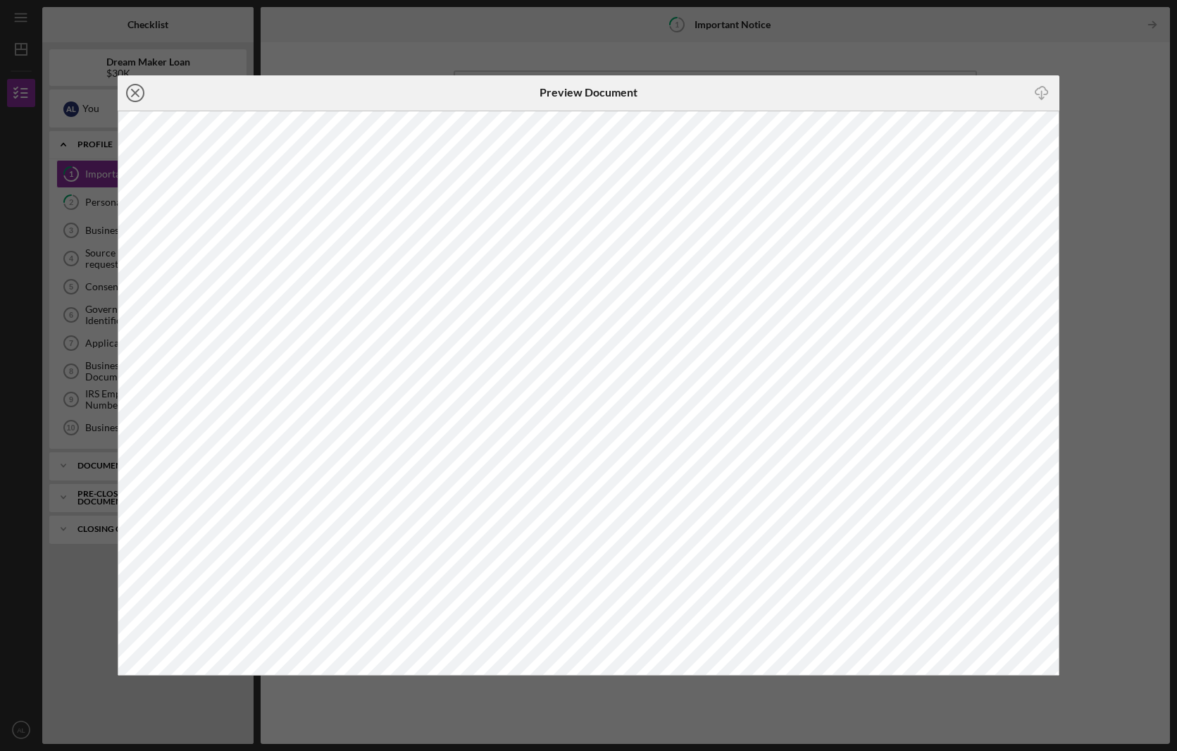
click at [142, 87] on circle at bounding box center [135, 93] width 17 height 17
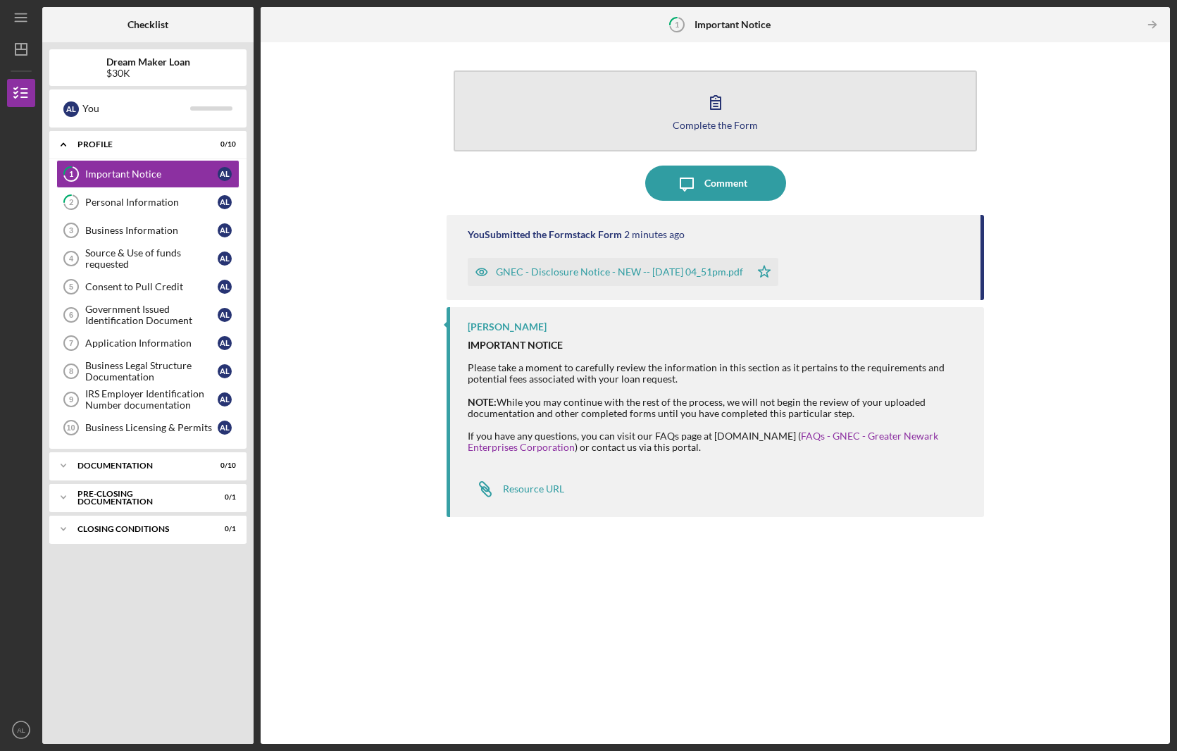
click at [751, 121] on div "Complete the Form" at bounding box center [715, 125] width 85 height 11
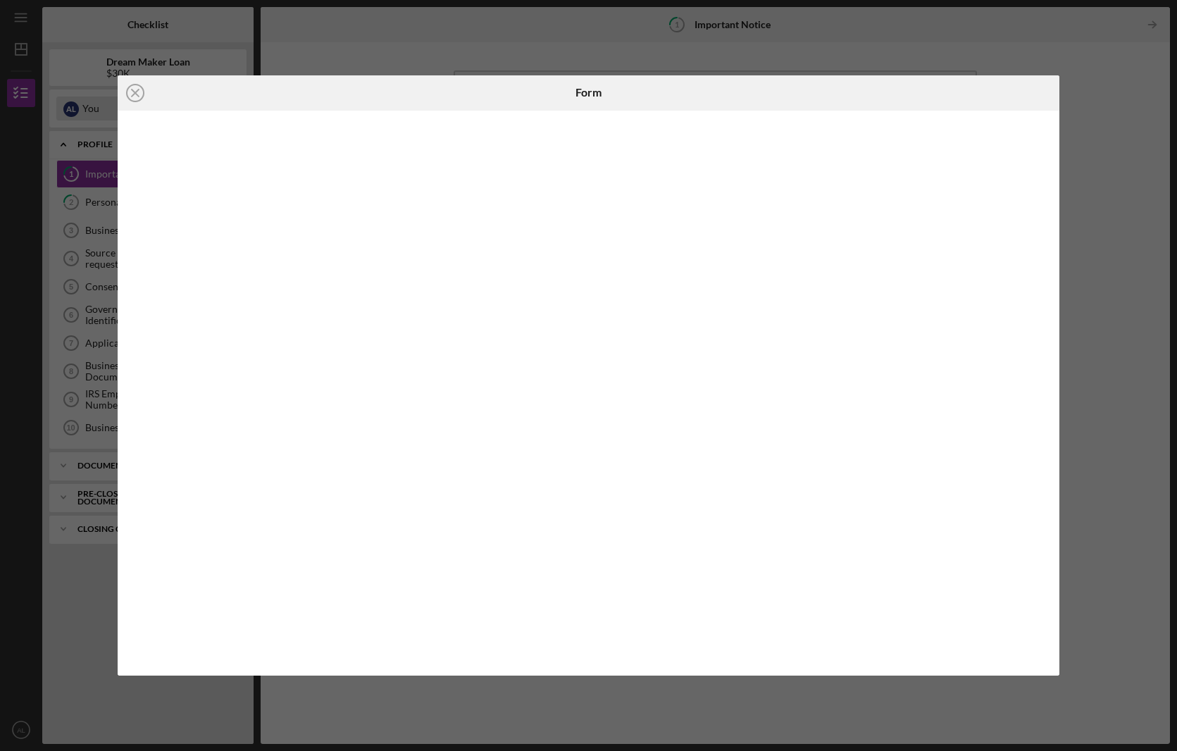
click at [136, 97] on icon "Icon/Close" at bounding box center [135, 92] width 35 height 35
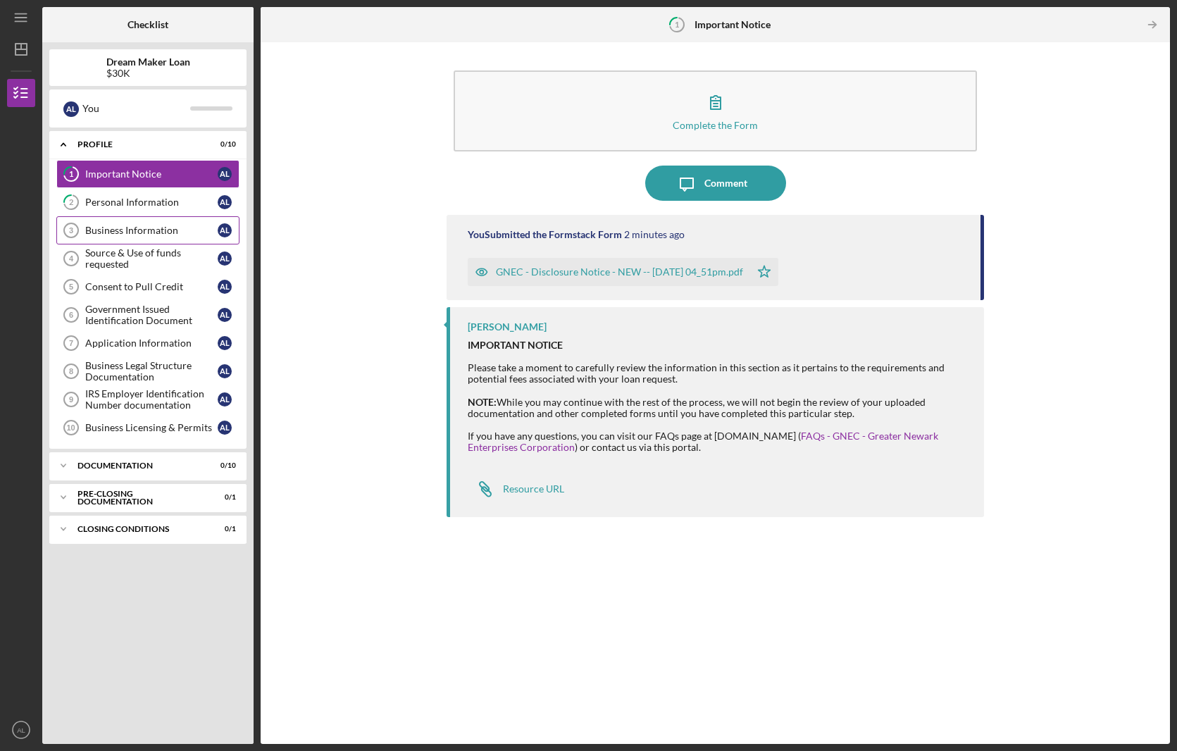
click at [111, 225] on div "Business Information" at bounding box center [151, 230] width 132 height 11
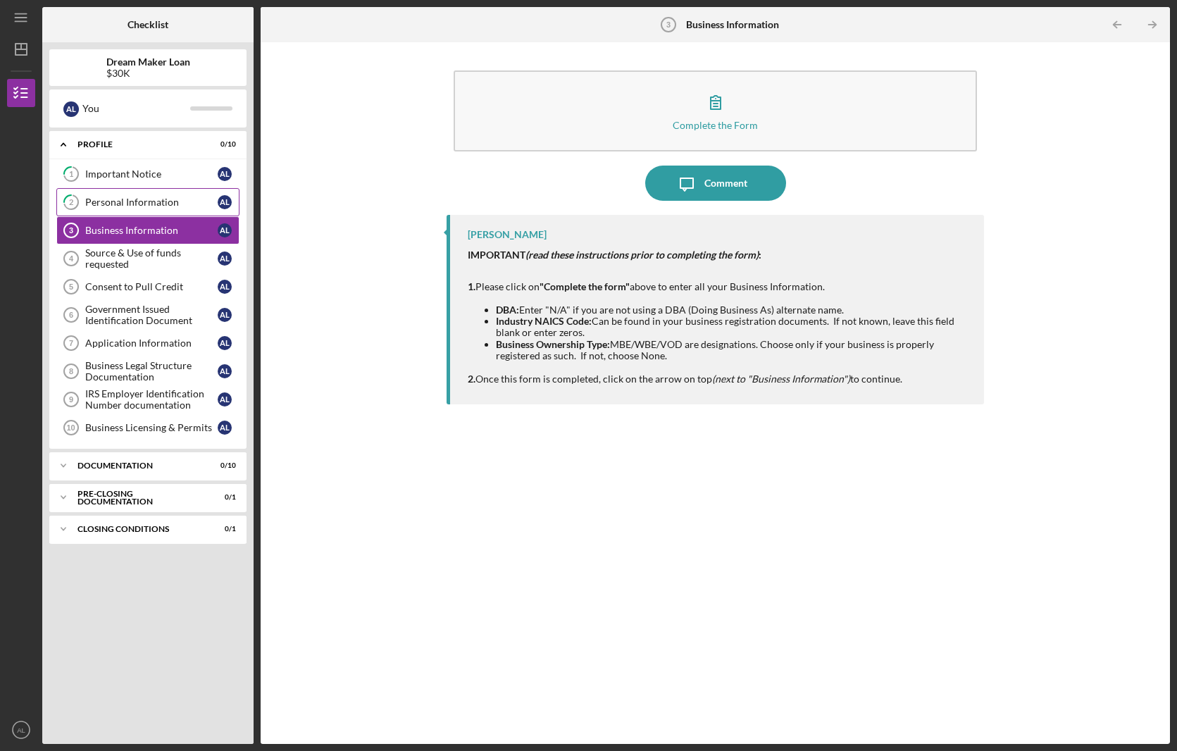
click at [138, 200] on div "Personal Information" at bounding box center [151, 202] width 132 height 11
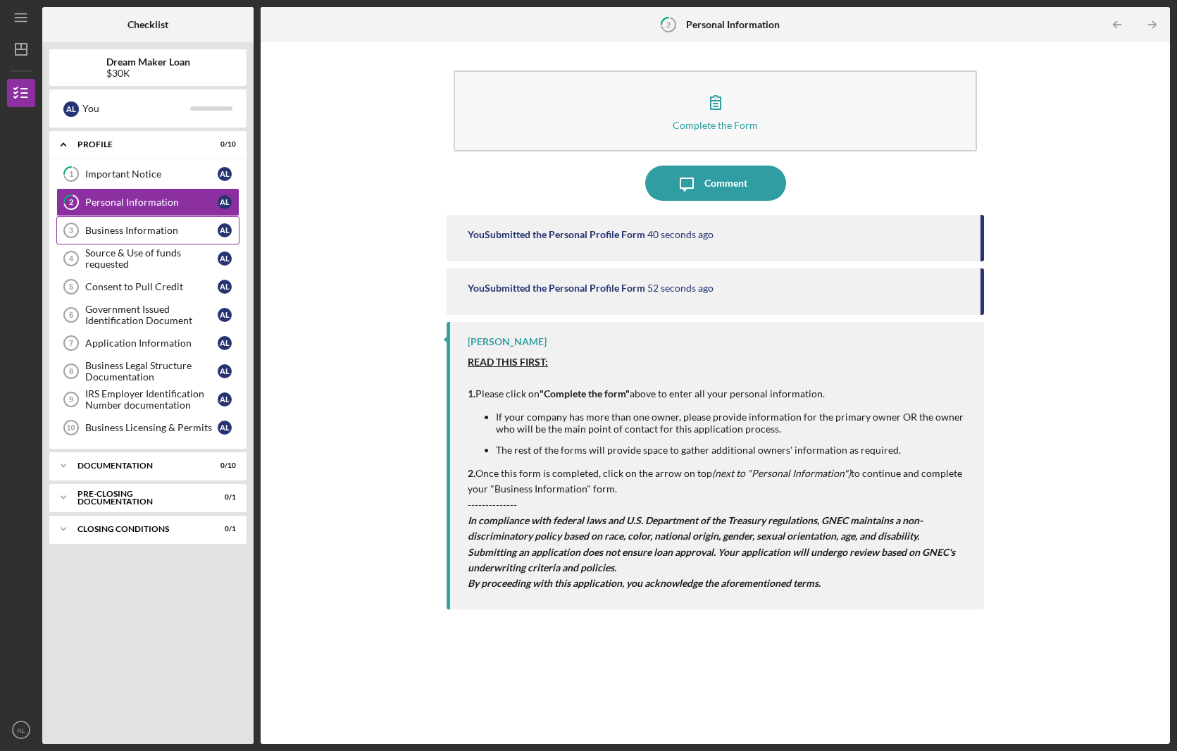
click at [143, 218] on link "Business Information 3 Business Information A L" at bounding box center [147, 230] width 183 height 28
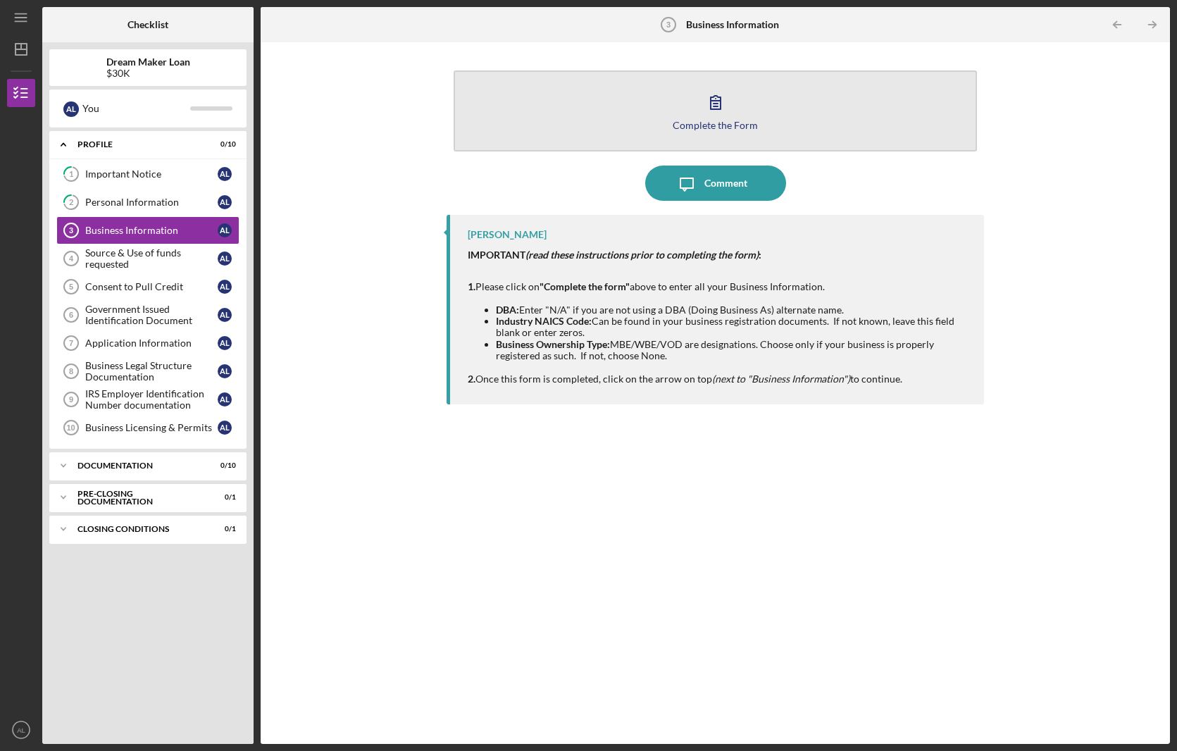
click at [711, 116] on icon "button" at bounding box center [715, 102] width 35 height 35
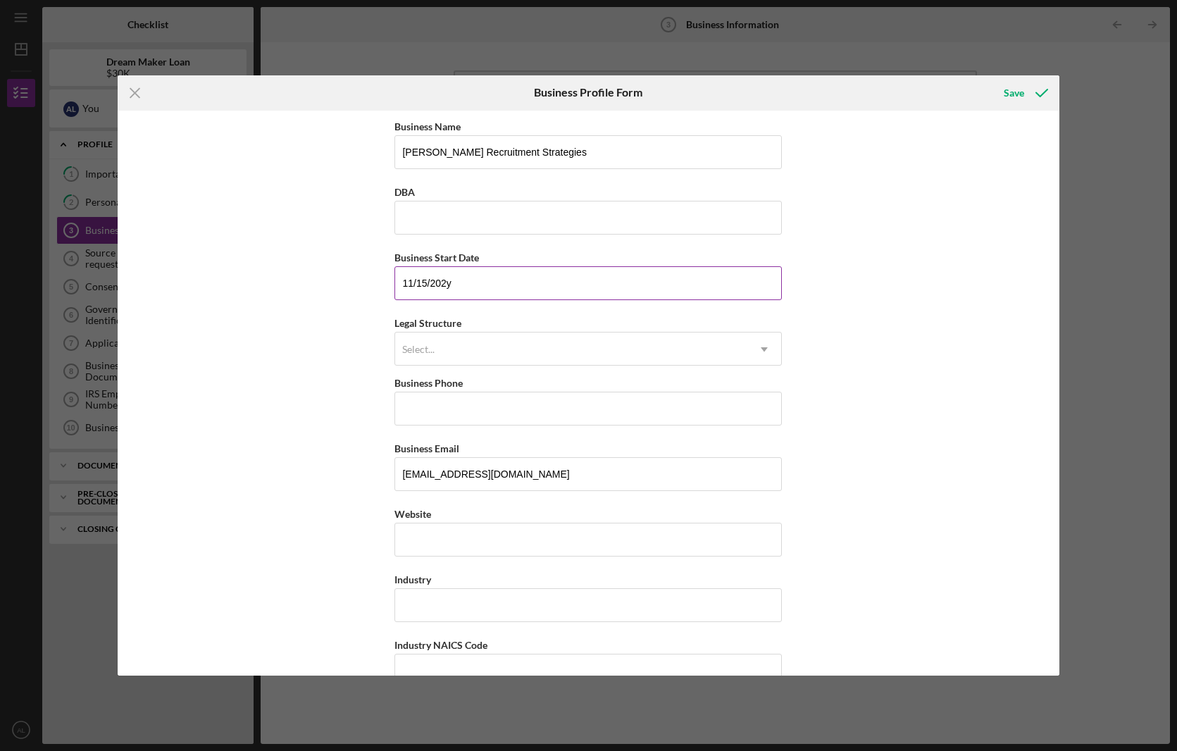
type input "[DATE]"
click at [418, 345] on div "Select..." at bounding box center [418, 349] width 32 height 11
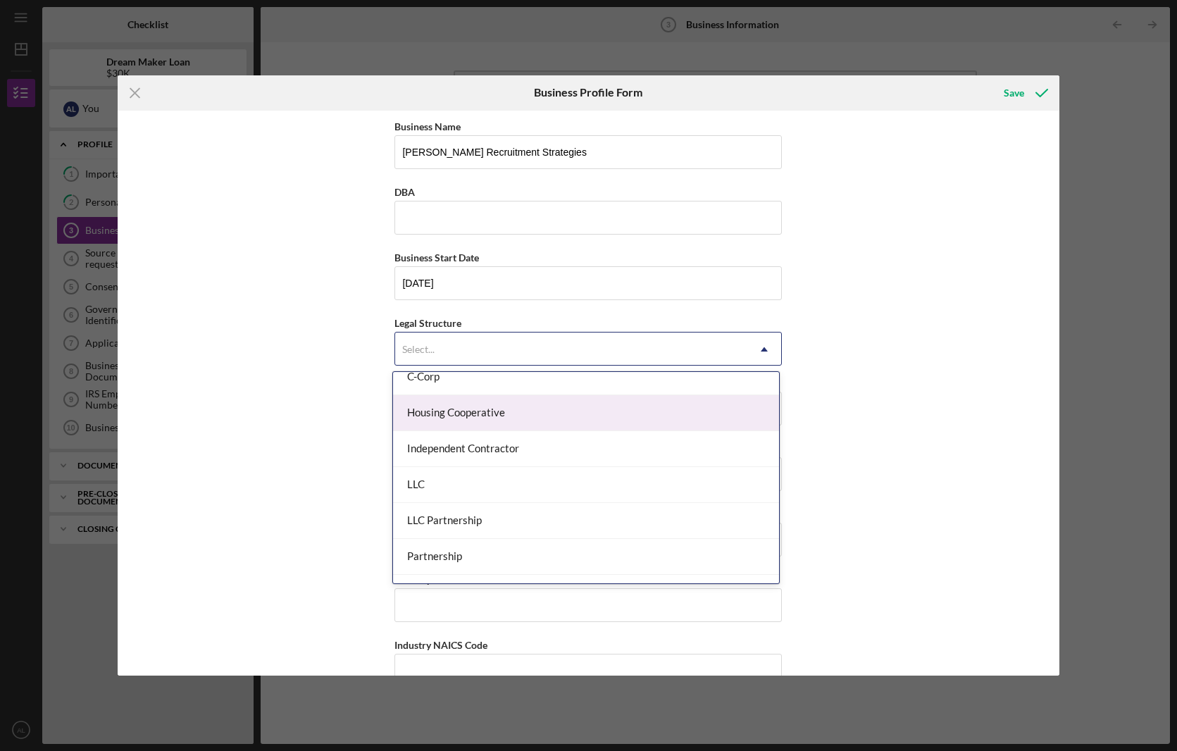
scroll to position [190, 0]
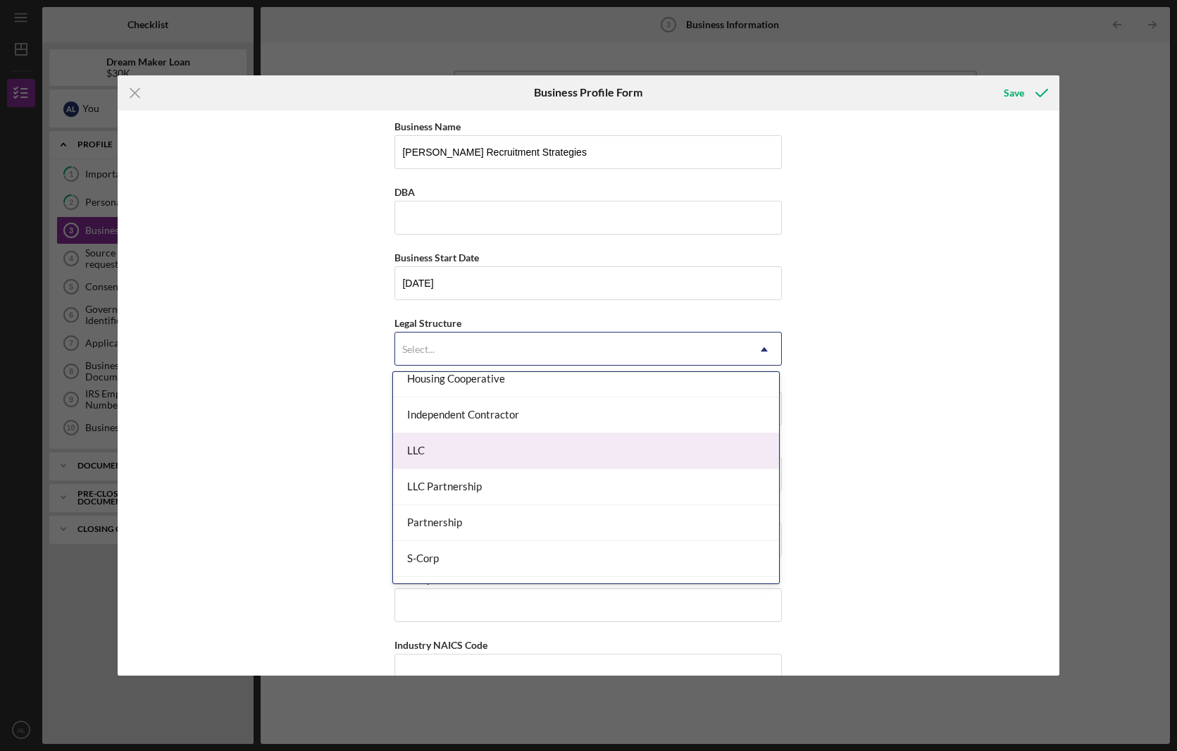
click at [430, 440] on div "LLC" at bounding box center [586, 451] width 386 height 36
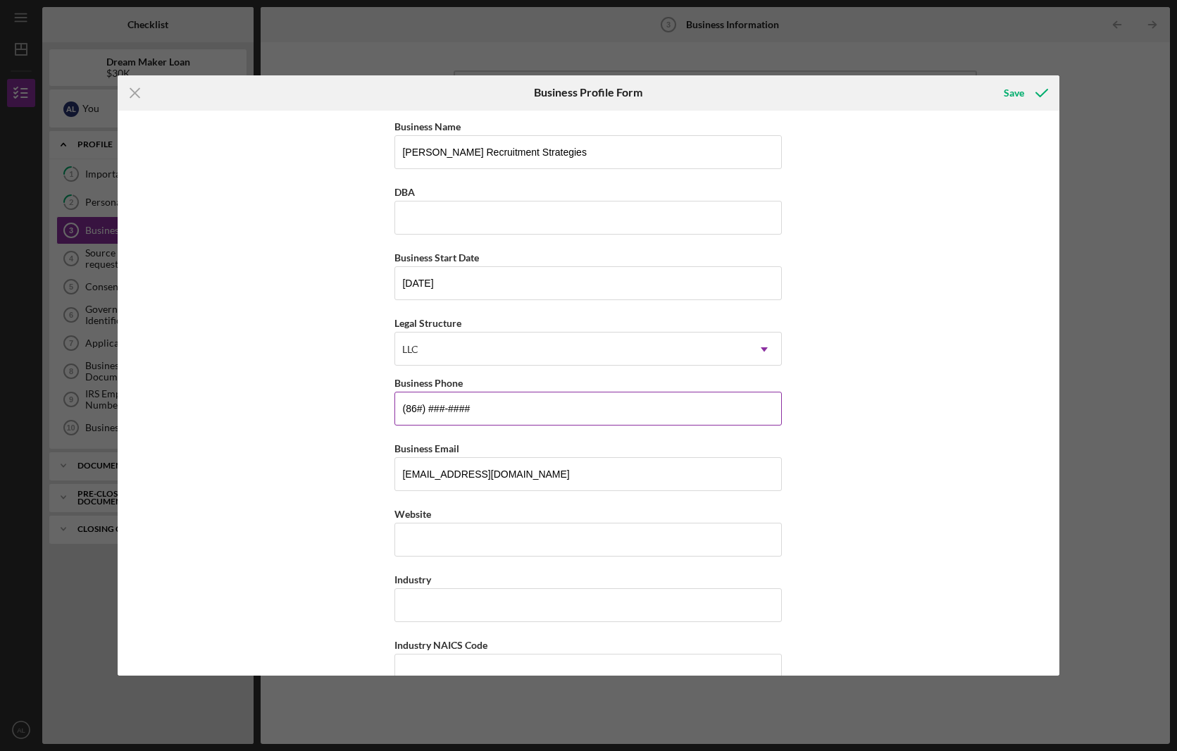
type input "(8##) ###-####"
type input "[PHONE_NUMBER]"
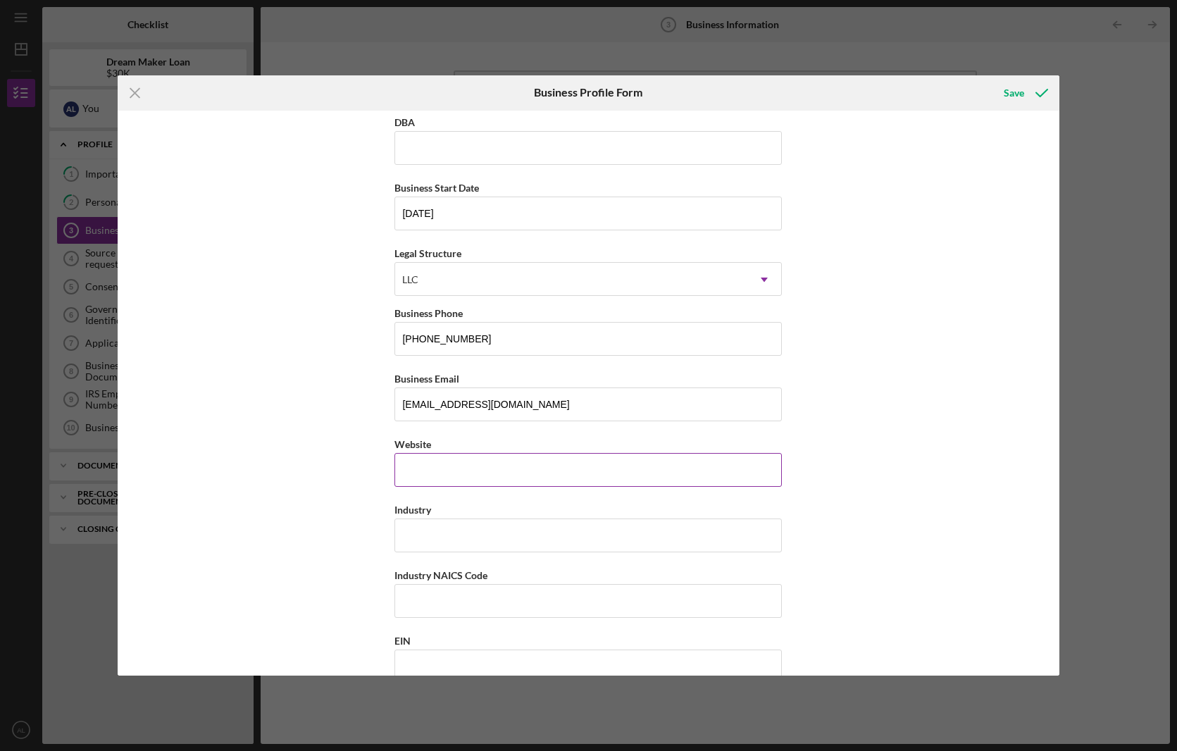
click at [417, 470] on div "Website" at bounding box center [587, 460] width 387 height 51
type input "[DOMAIN_NAME]"
type input "Staffing"
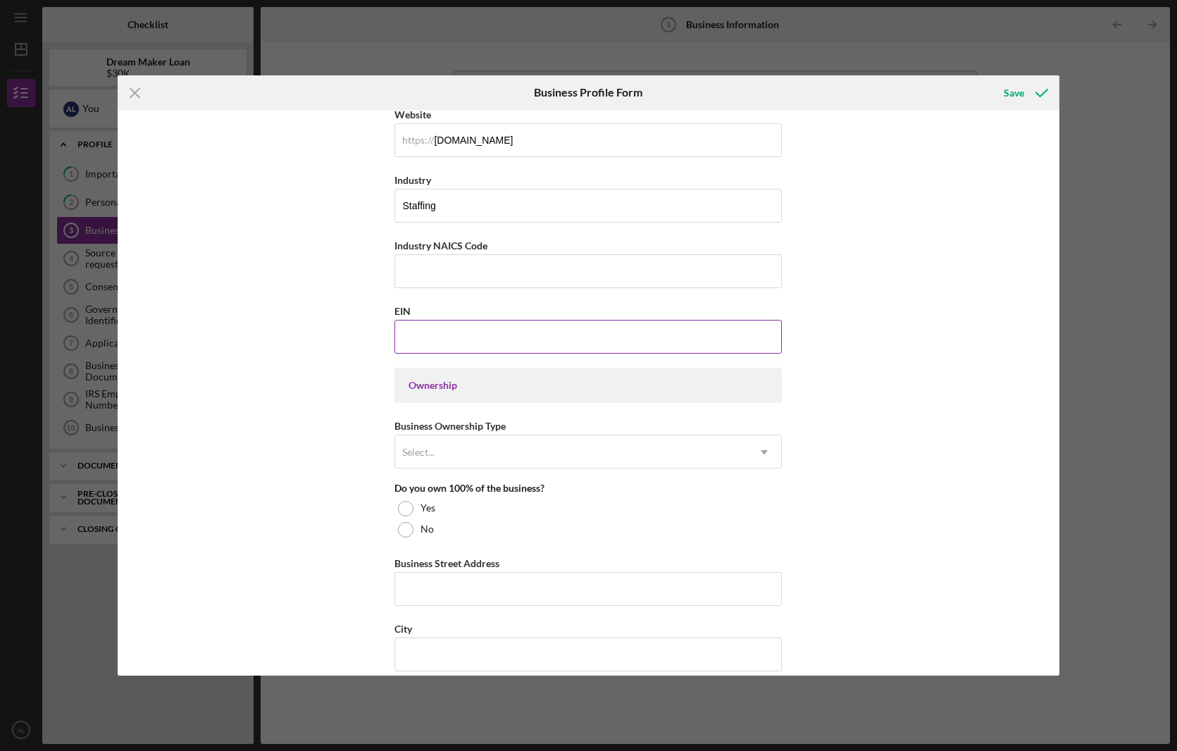
click at [450, 315] on div "EIN" at bounding box center [587, 311] width 387 height 18
click at [448, 327] on input "EIN" at bounding box center [587, 337] width 387 height 34
type input "[US_EMPLOYER_IDENTIFICATION_NUMBER]"
click at [514, 450] on div "Select..." at bounding box center [571, 452] width 352 height 32
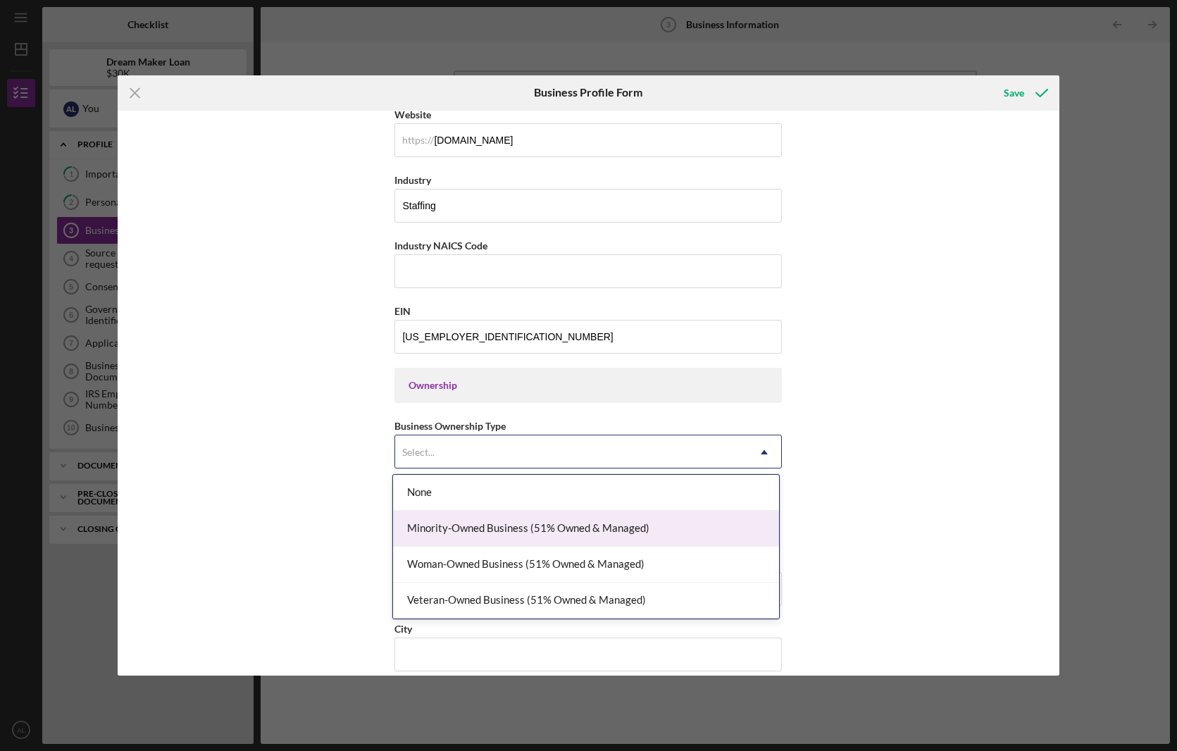
click at [581, 528] on div "Minority-Owned Business (51% Owned & Managed)" at bounding box center [586, 529] width 386 height 36
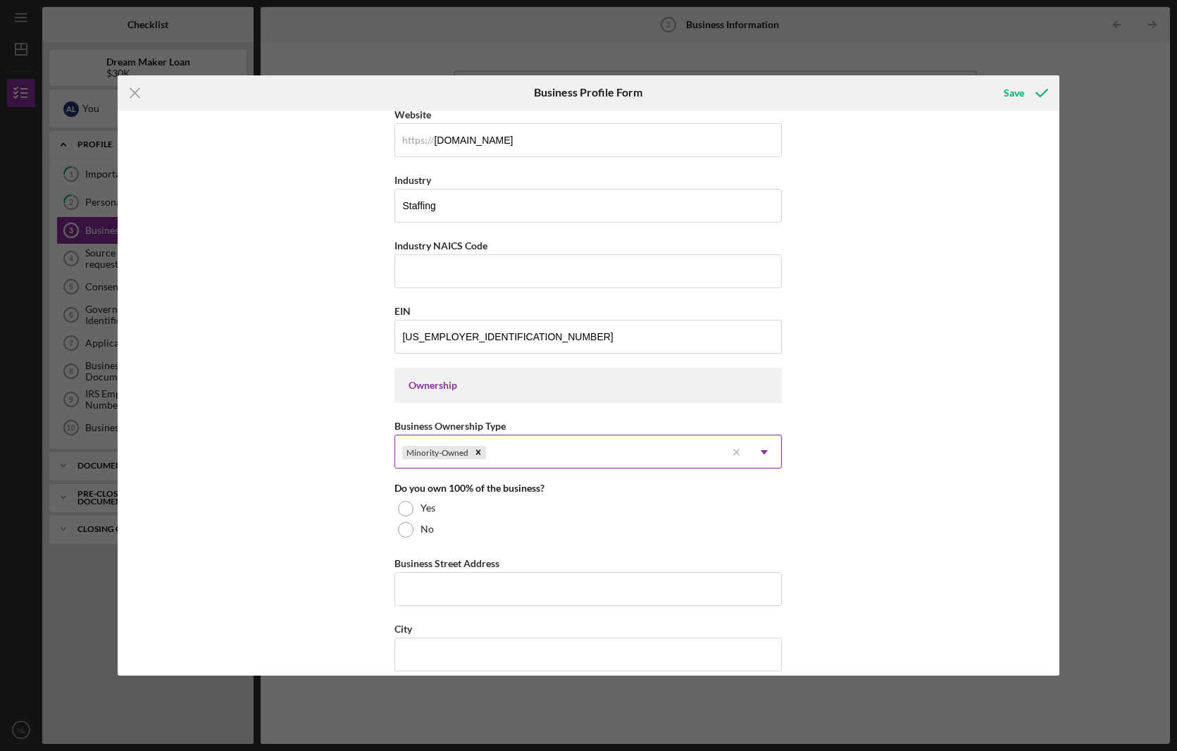
click at [563, 440] on div "Minority-Owned" at bounding box center [560, 452] width 331 height 32
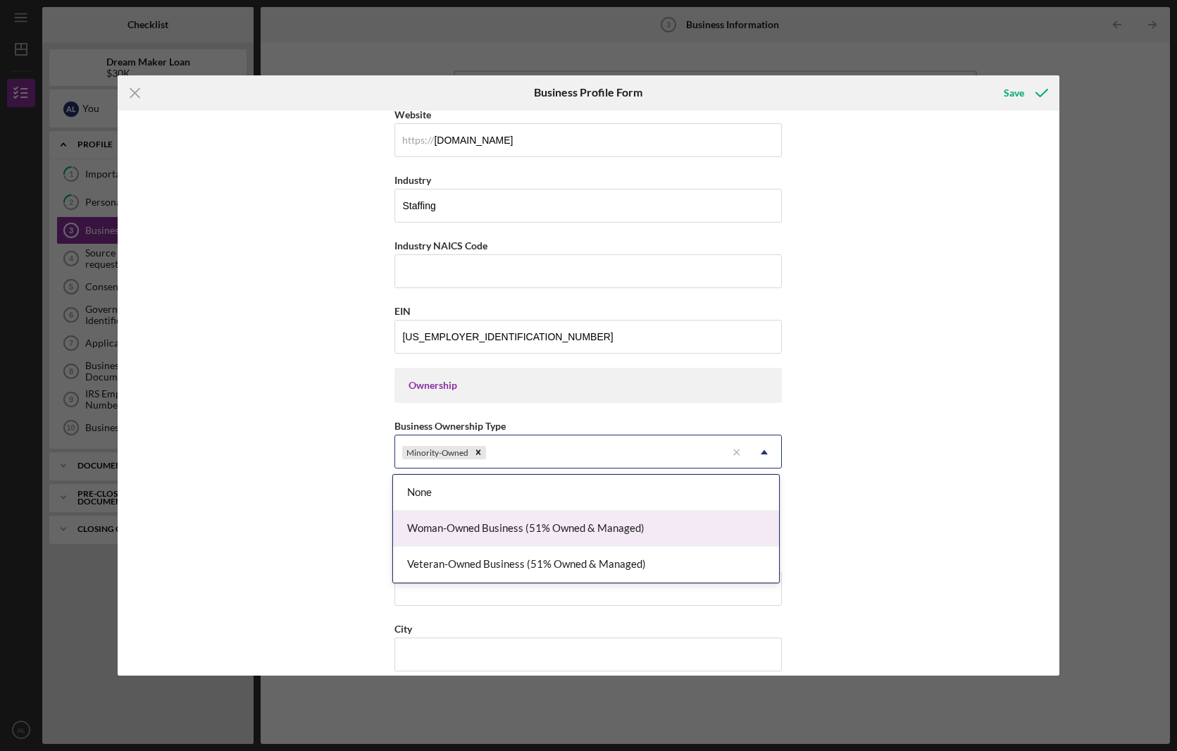
click at [579, 525] on div "Woman-Owned Business (51% Owned & Managed)" at bounding box center [586, 529] width 386 height 36
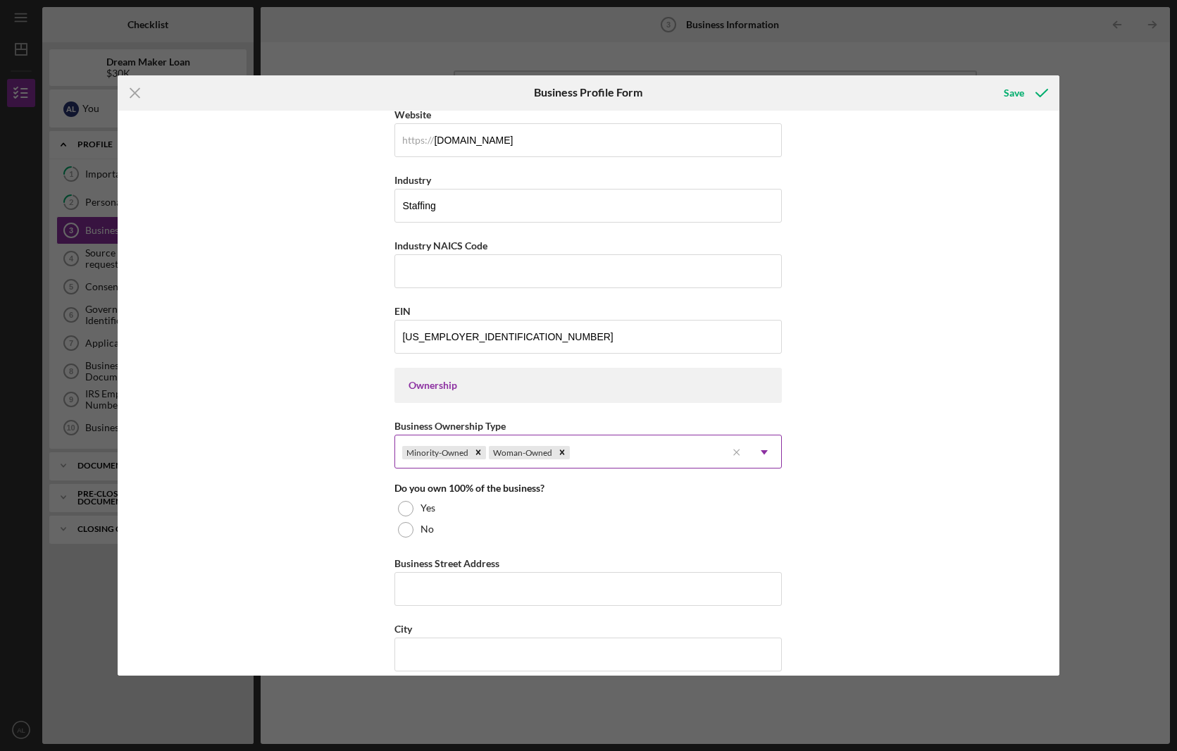
click at [635, 442] on div "Minority-Owned Woman-Owned" at bounding box center [560, 452] width 331 height 32
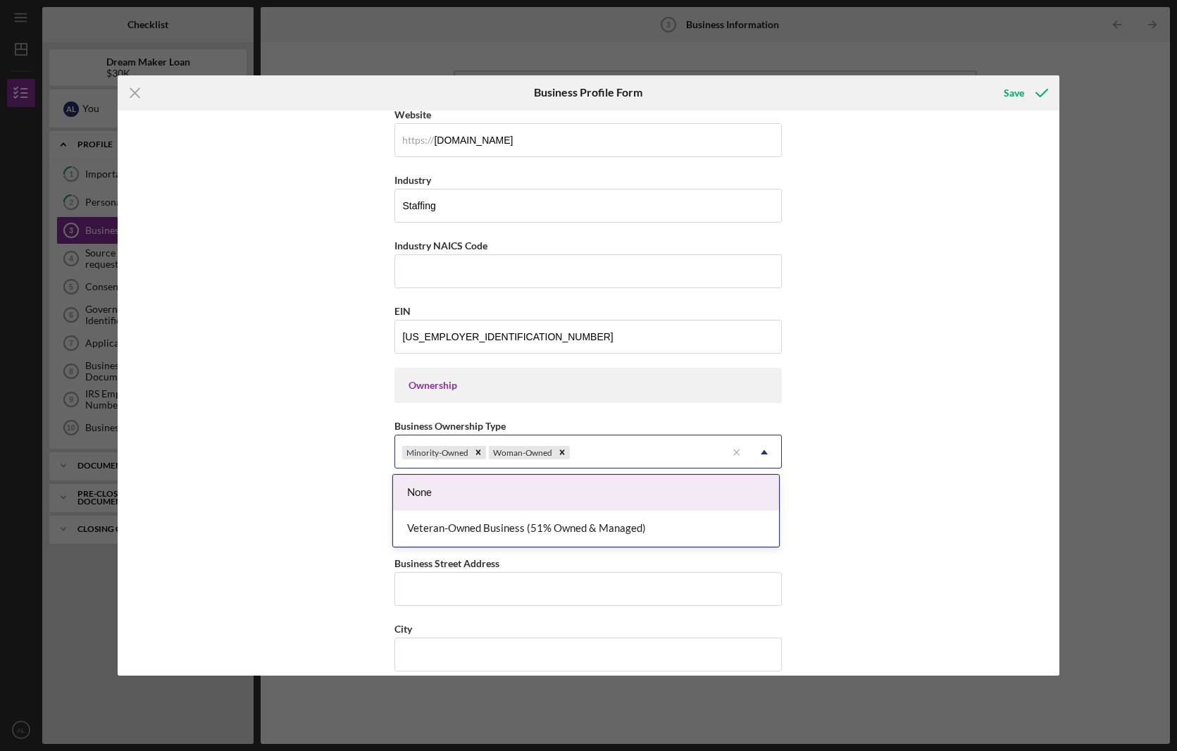
click at [335, 504] on div "Business Name [PERSON_NAME] Recruitment Strategies DBA Business Start Date [DAT…" at bounding box center [589, 394] width 942 height 566
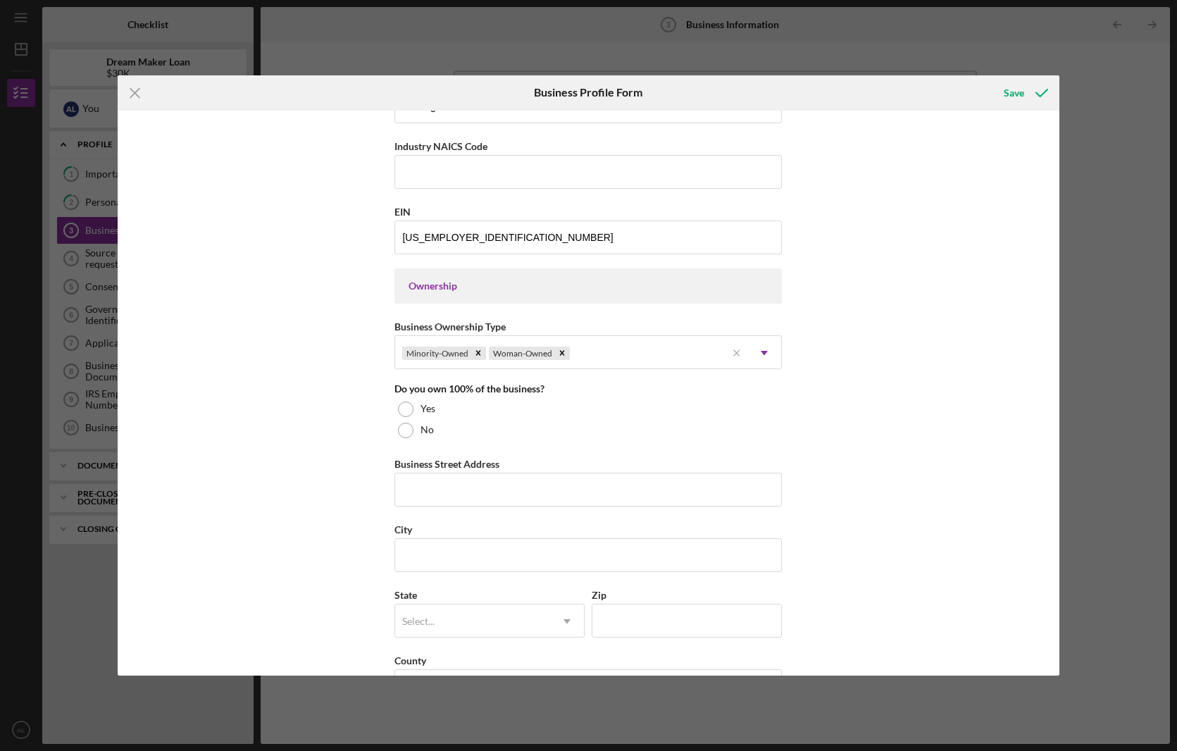
scroll to position [520, 0]
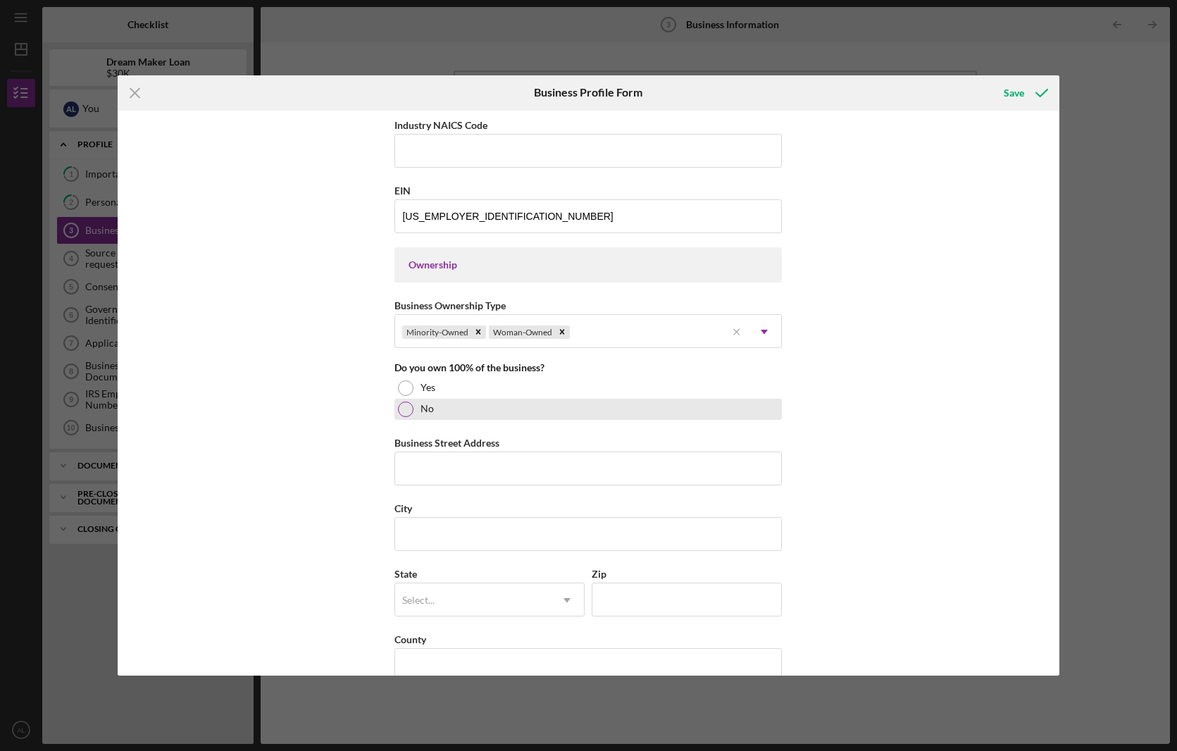
drag, startPoint x: 403, startPoint y: 390, endPoint x: 406, endPoint y: 398, distance: 9.2
click at [403, 390] on div at bounding box center [405, 387] width 15 height 15
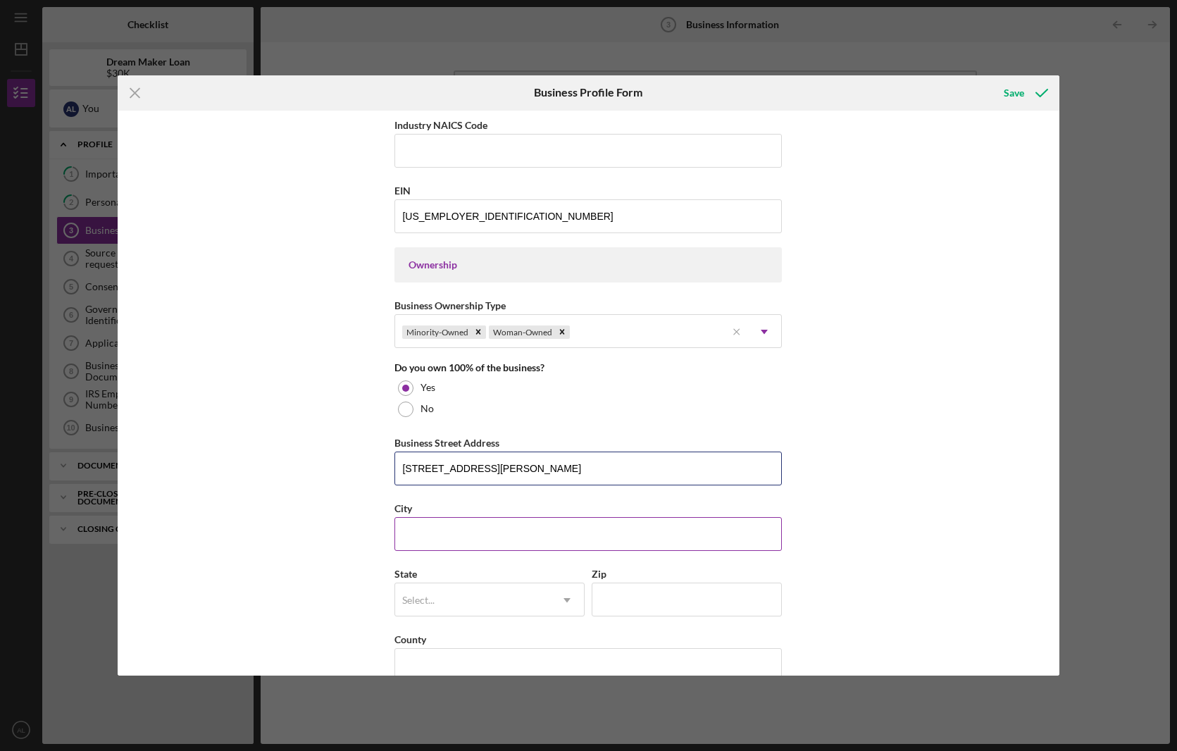
type input "[STREET_ADDRESS][PERSON_NAME]"
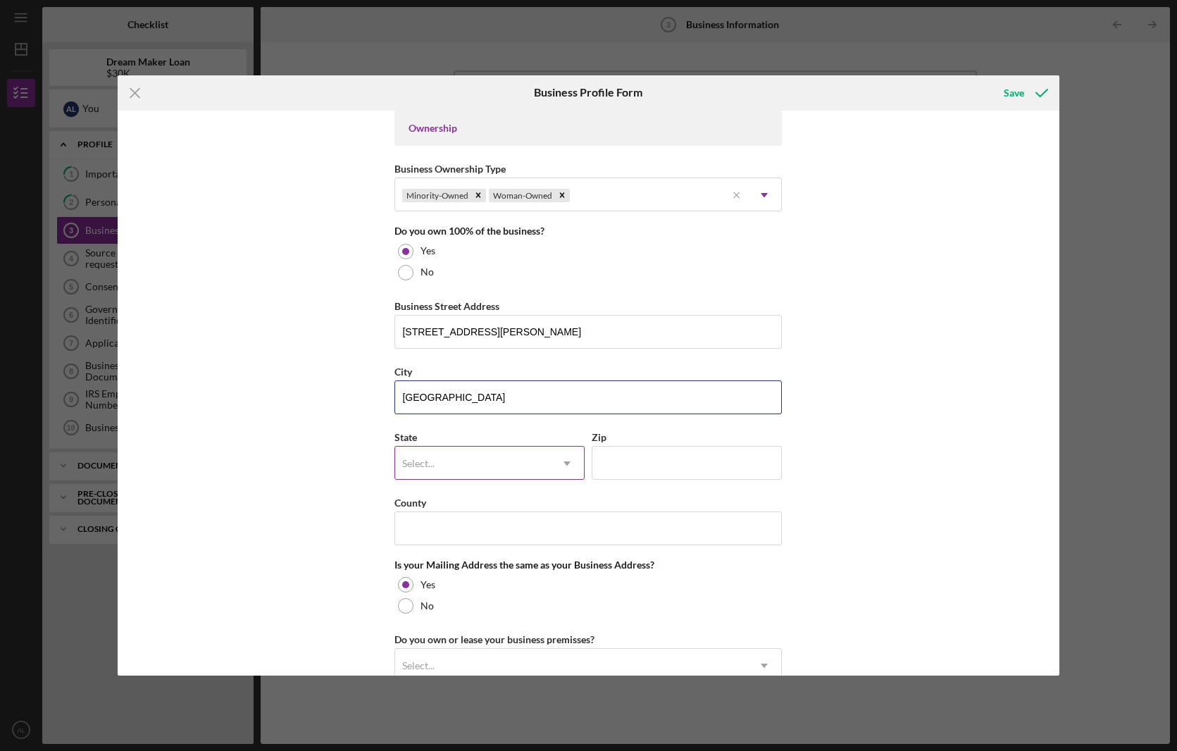
type input "[GEOGRAPHIC_DATA]"
click at [461, 461] on div "Select..." at bounding box center [472, 463] width 155 height 32
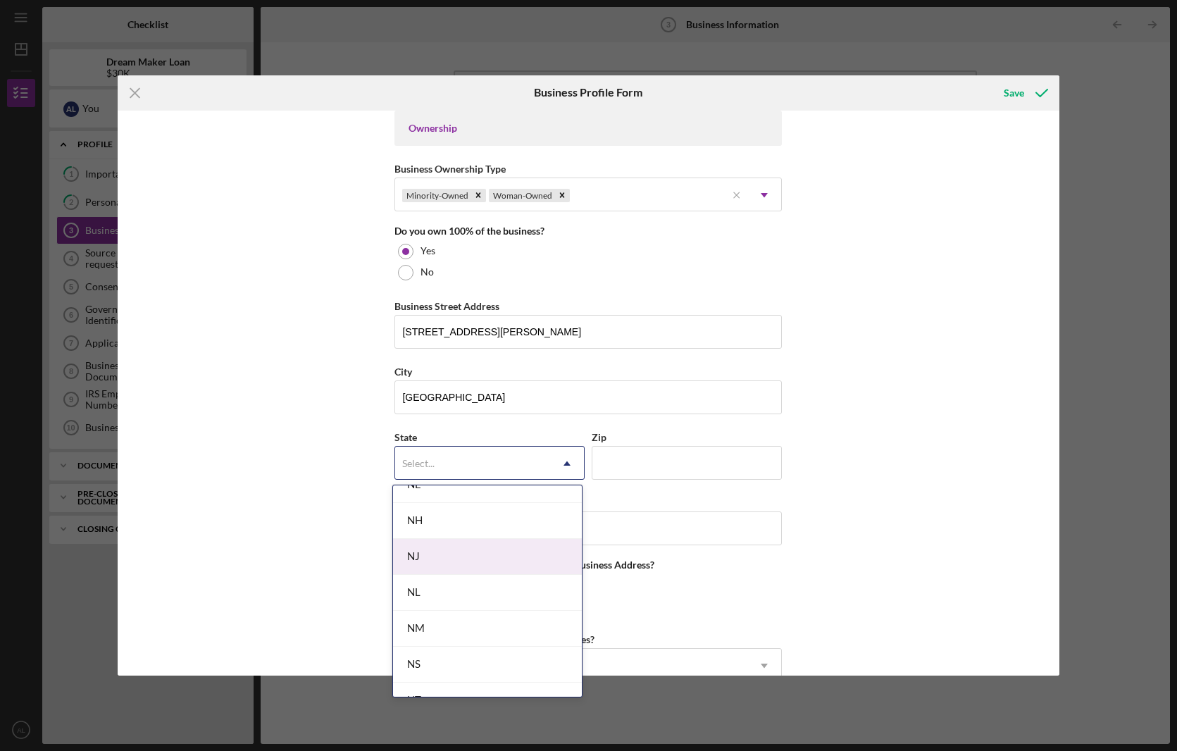
scroll to position [1518, 0]
click at [449, 559] on div "NJ" at bounding box center [487, 566] width 189 height 36
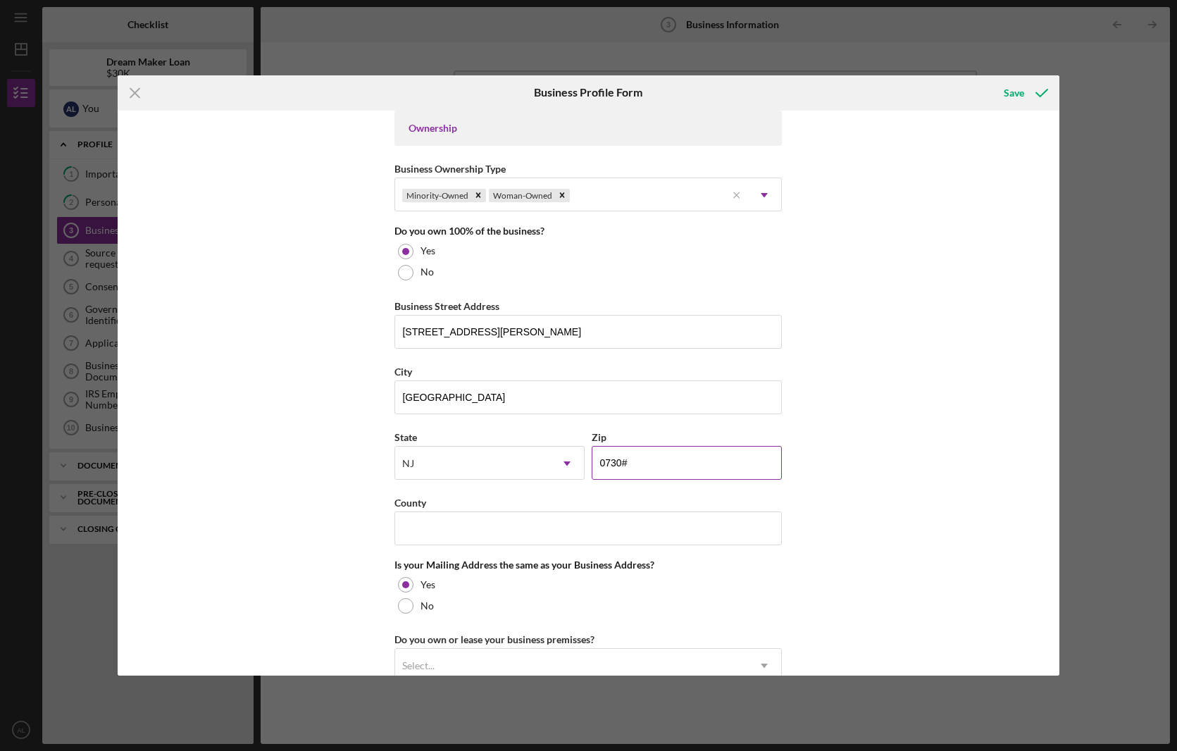
type input "07306"
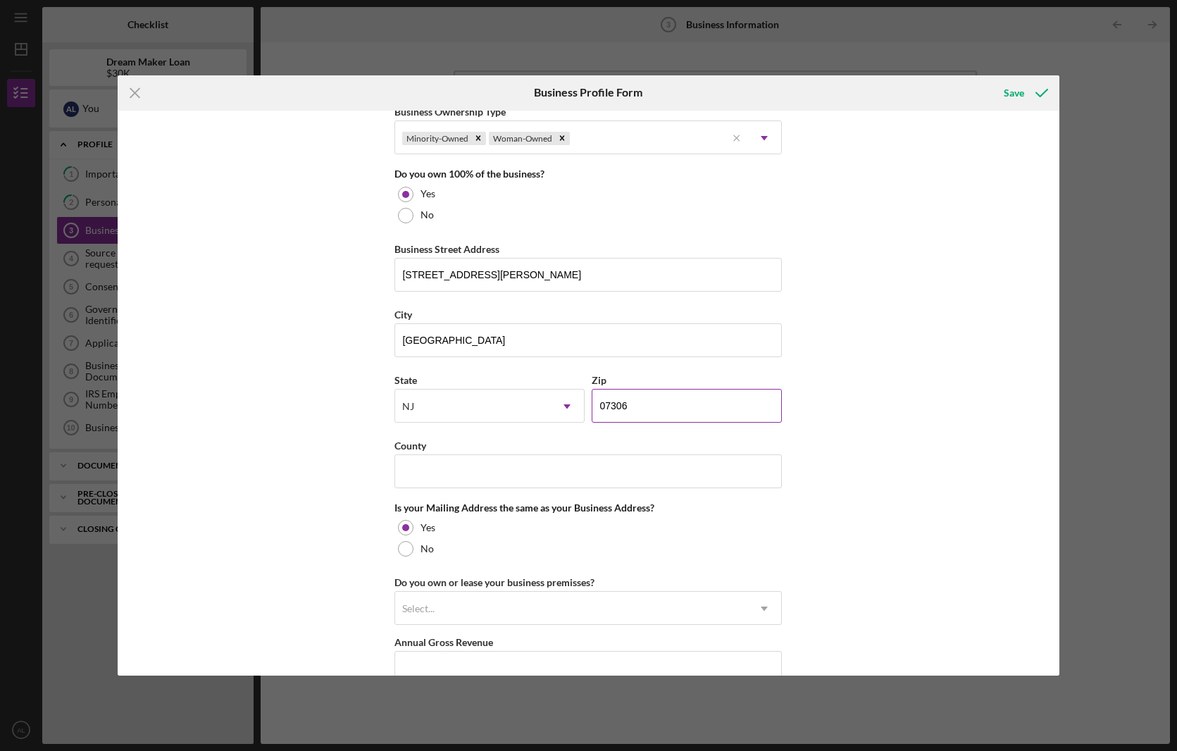
scroll to position [771, 0]
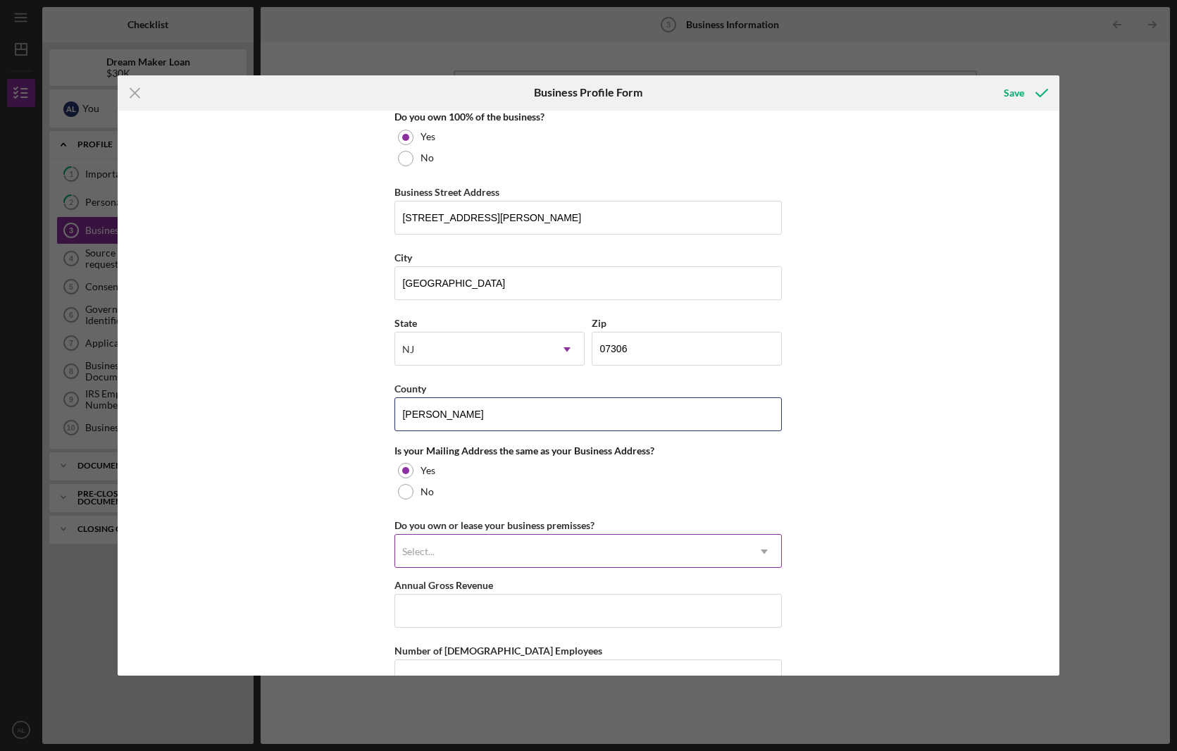
type input "[PERSON_NAME]"
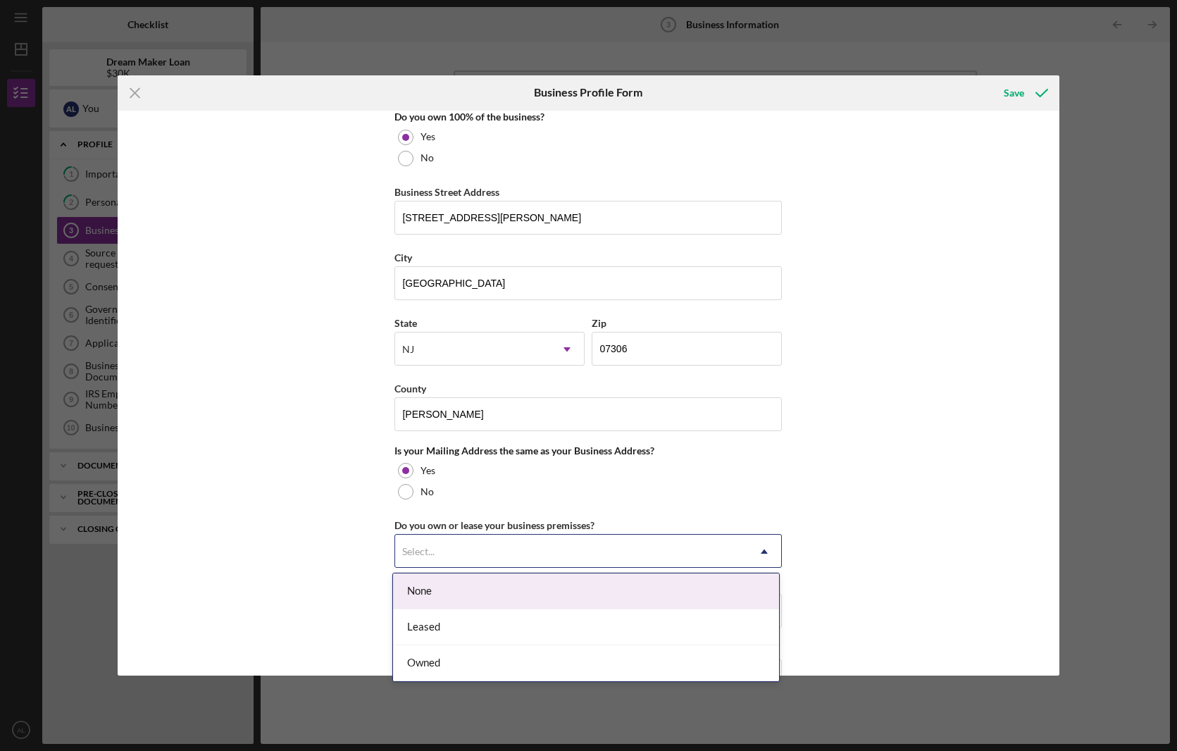
click at [425, 547] on div "Select..." at bounding box center [418, 551] width 32 height 11
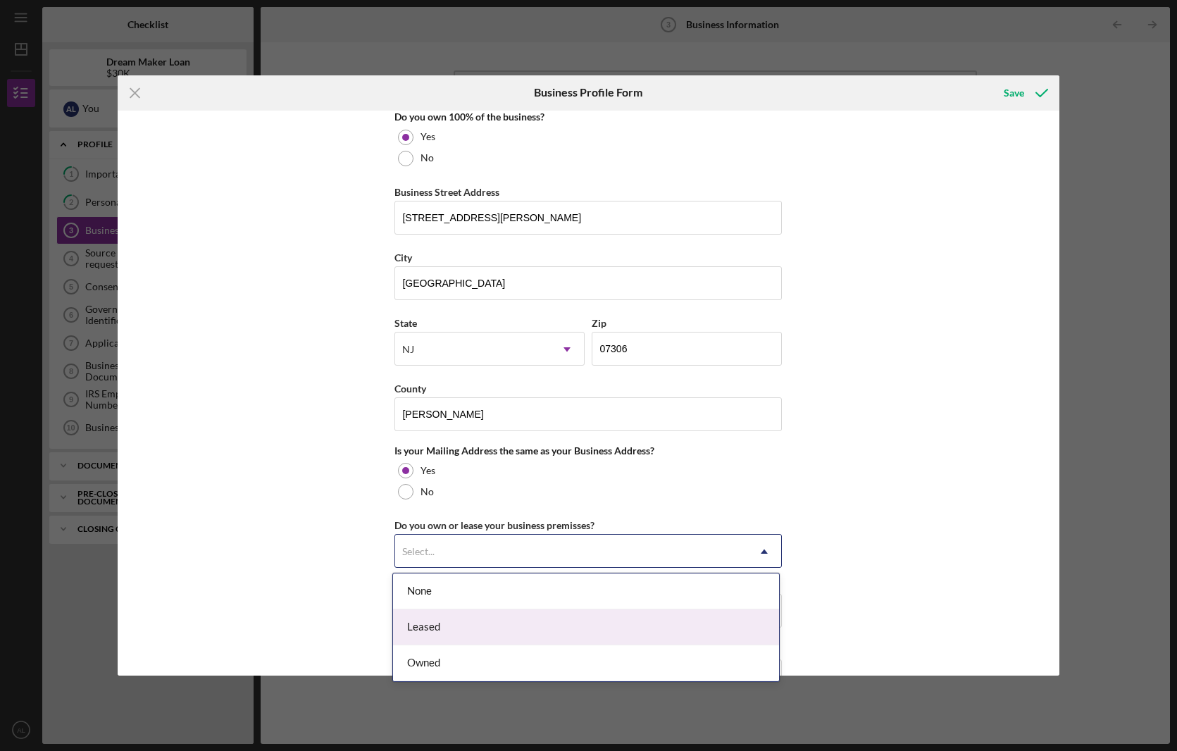
click at [483, 631] on div "Leased" at bounding box center [586, 627] width 386 height 36
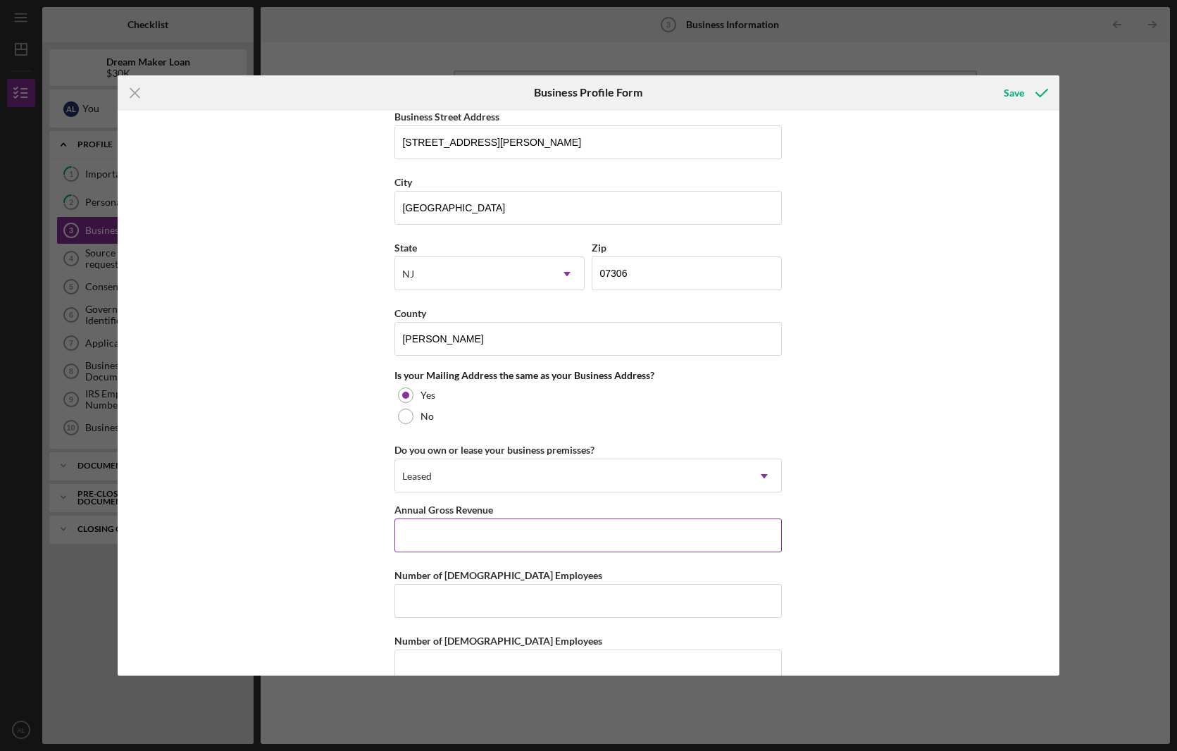
scroll to position [841, 0]
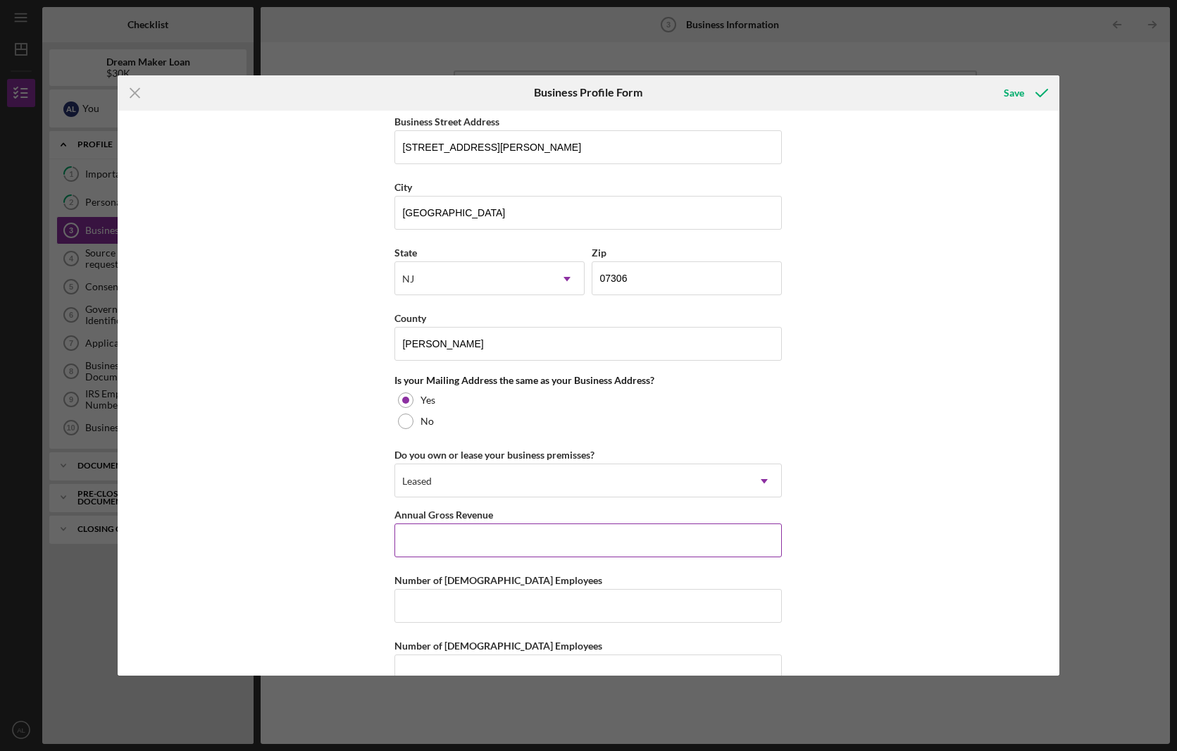
click at [410, 537] on input "Annual Gross Revenue" at bounding box center [587, 540] width 387 height 34
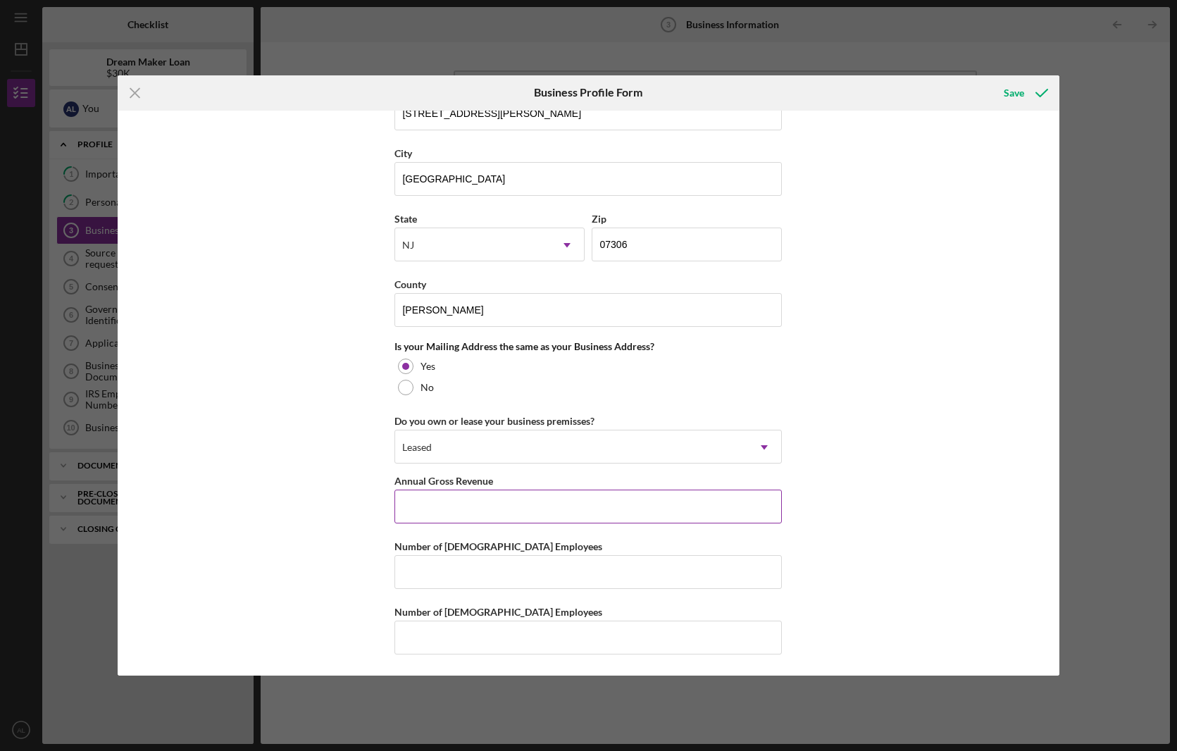
scroll to position [873, 0]
click at [564, 573] on input "Number of [DEMOGRAPHIC_DATA] Employees" at bounding box center [587, 573] width 387 height 34
type input "7"
click at [1008, 93] on div "Save" at bounding box center [1014, 93] width 20 height 28
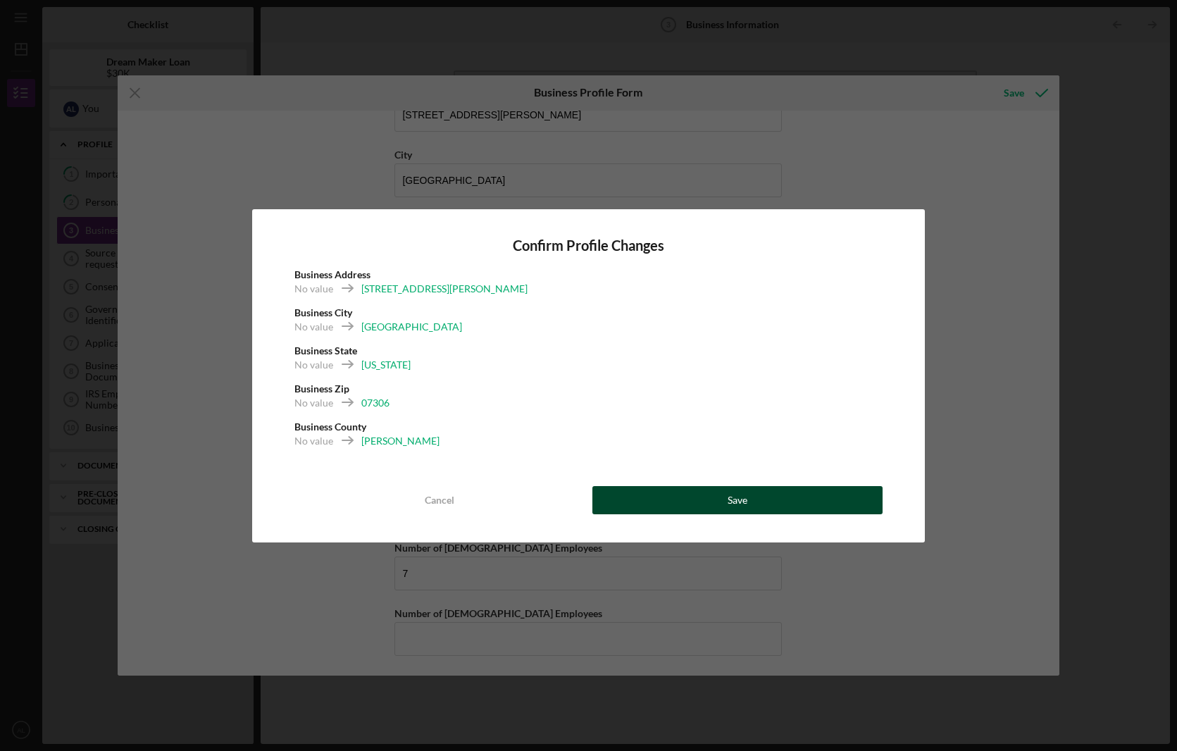
click at [722, 488] on button "Save" at bounding box center [737, 500] width 291 height 28
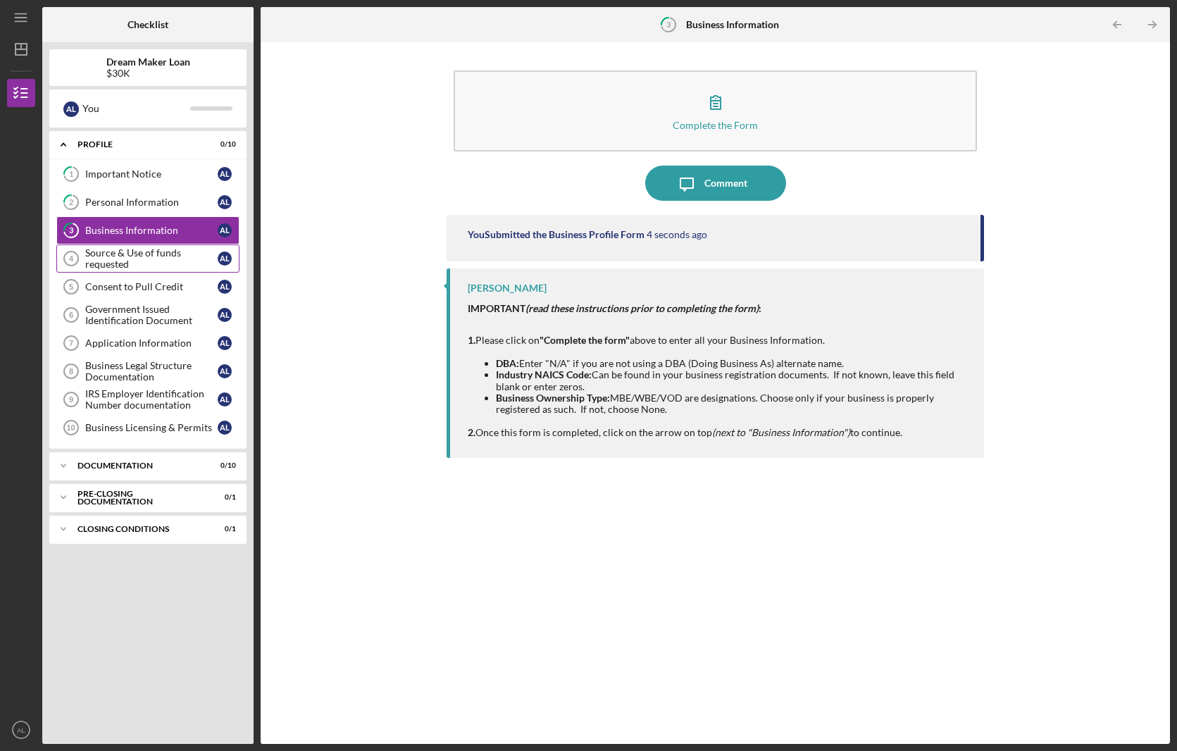
click at [151, 263] on div "Source & Use of funds requested" at bounding box center [151, 258] width 132 height 23
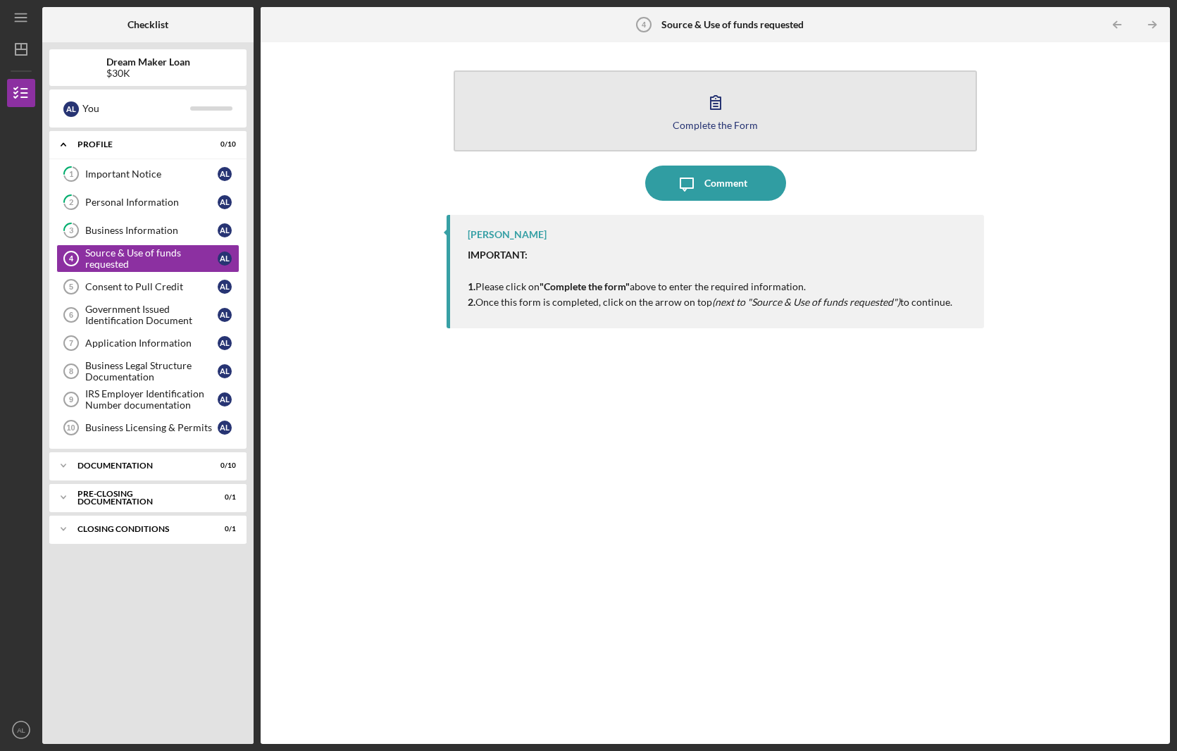
click at [690, 90] on button "Complete the Form Form" at bounding box center [715, 110] width 523 height 81
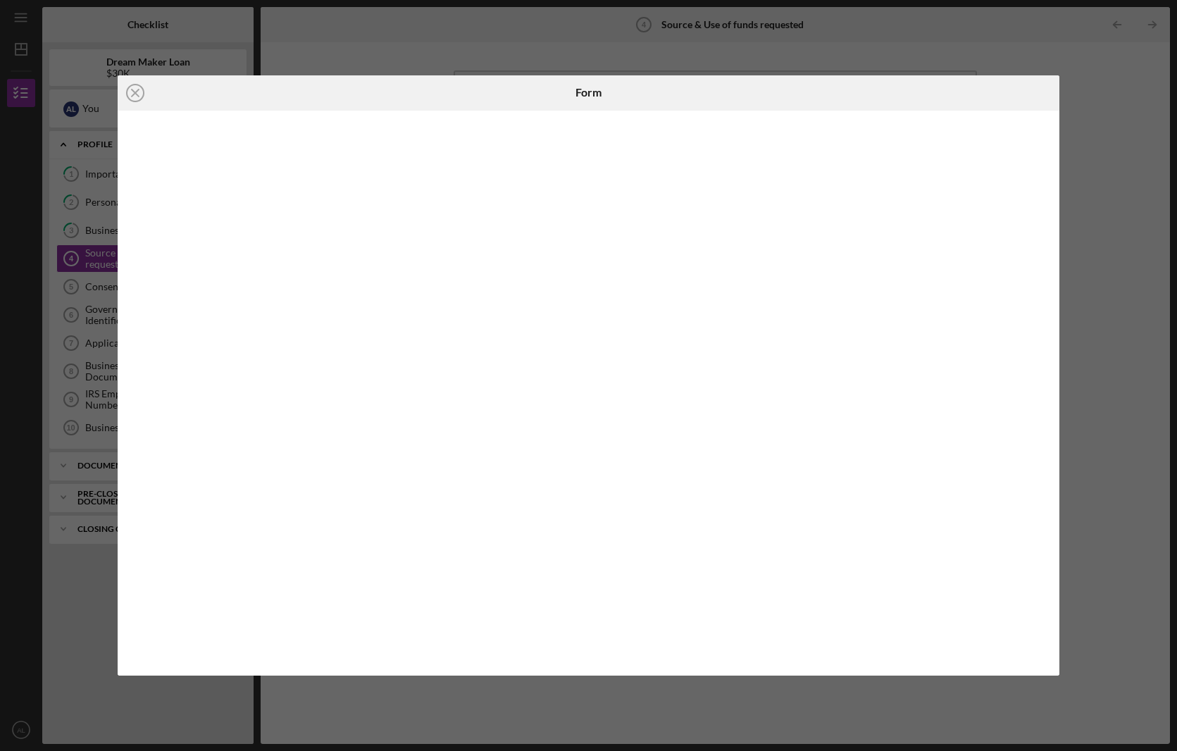
click at [1123, 151] on div "Icon/Close Form" at bounding box center [588, 375] width 1177 height 751
